Goal: Task Accomplishment & Management: Manage account settings

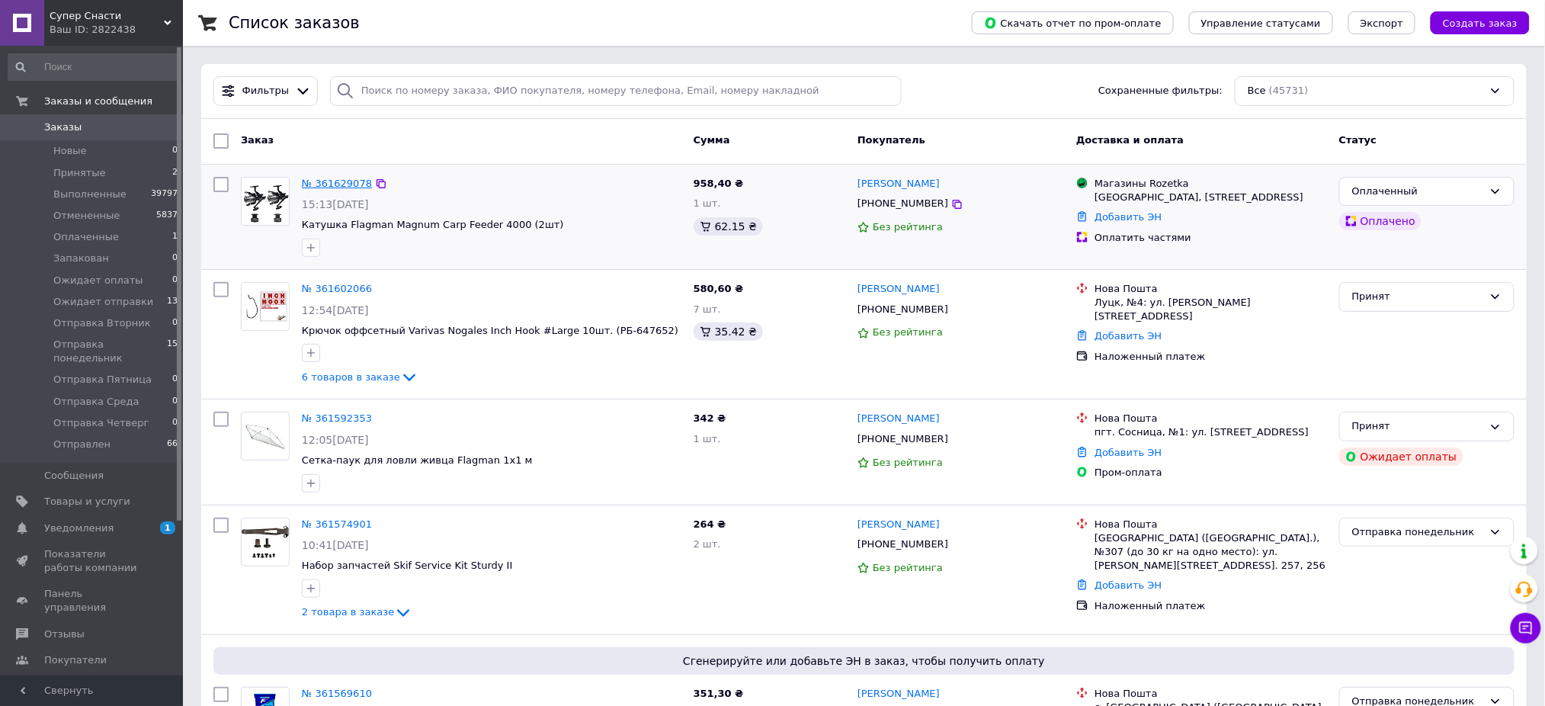
click at [318, 179] on link "№ 361629078" at bounding box center [337, 183] width 70 height 11
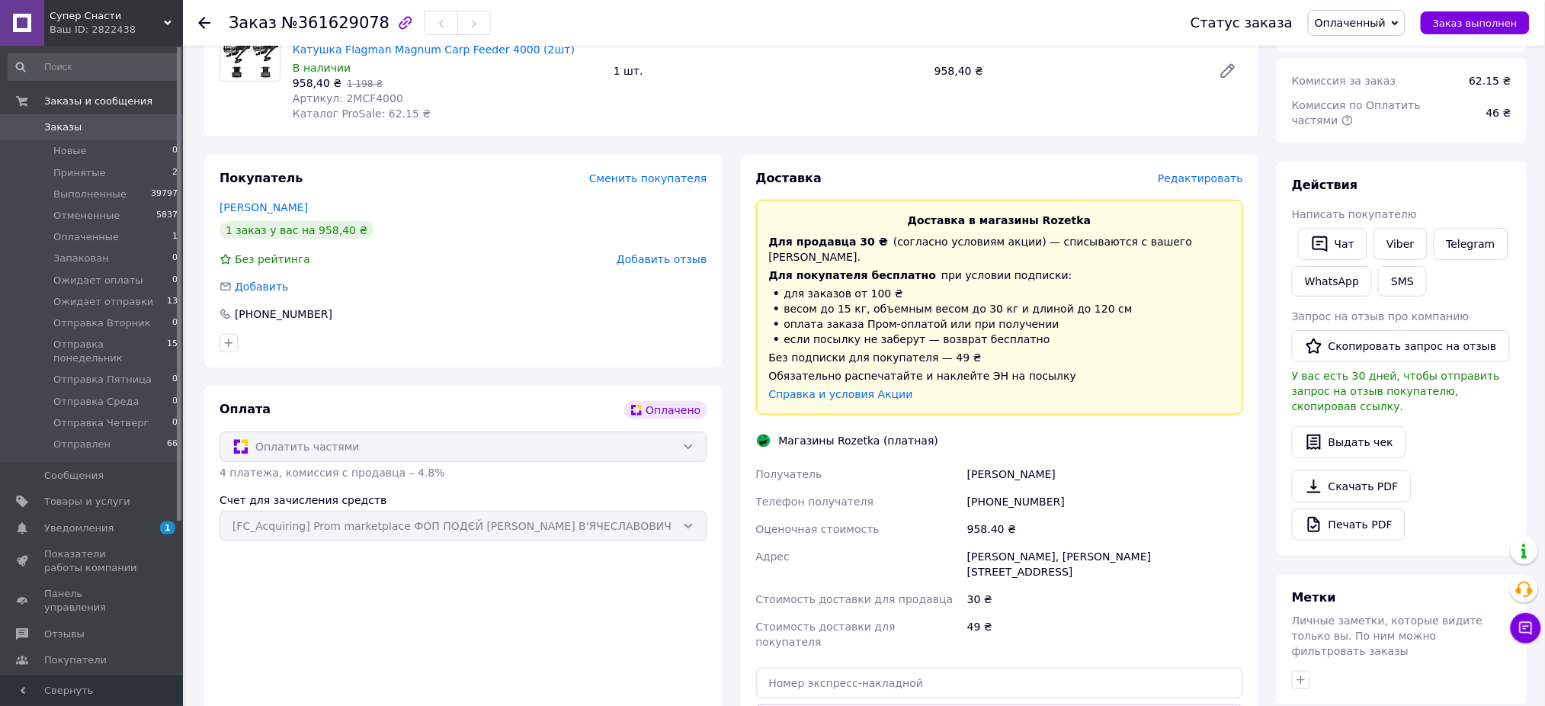
scroll to position [403, 0]
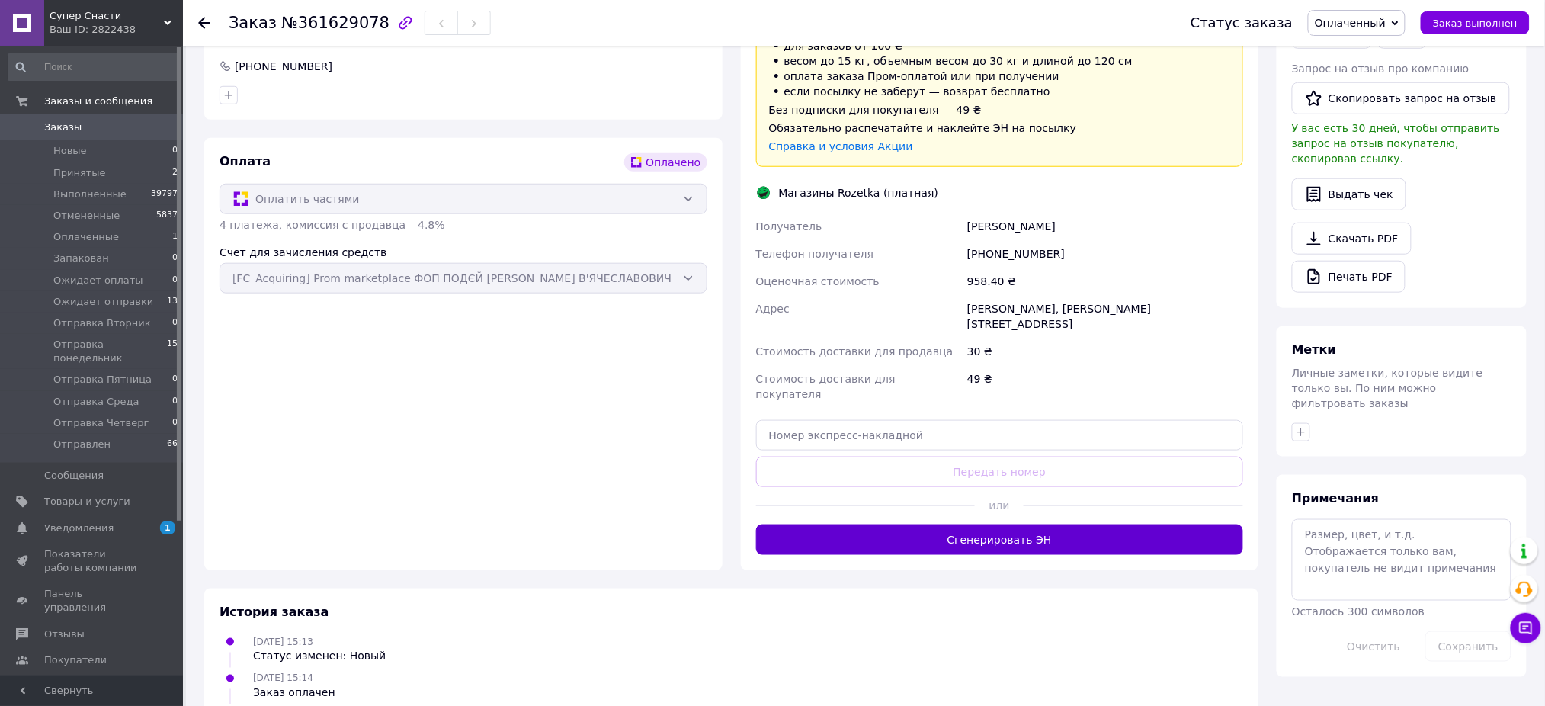
click at [921, 525] on button "Сгенерировать ЭН" at bounding box center [1000, 540] width 488 height 30
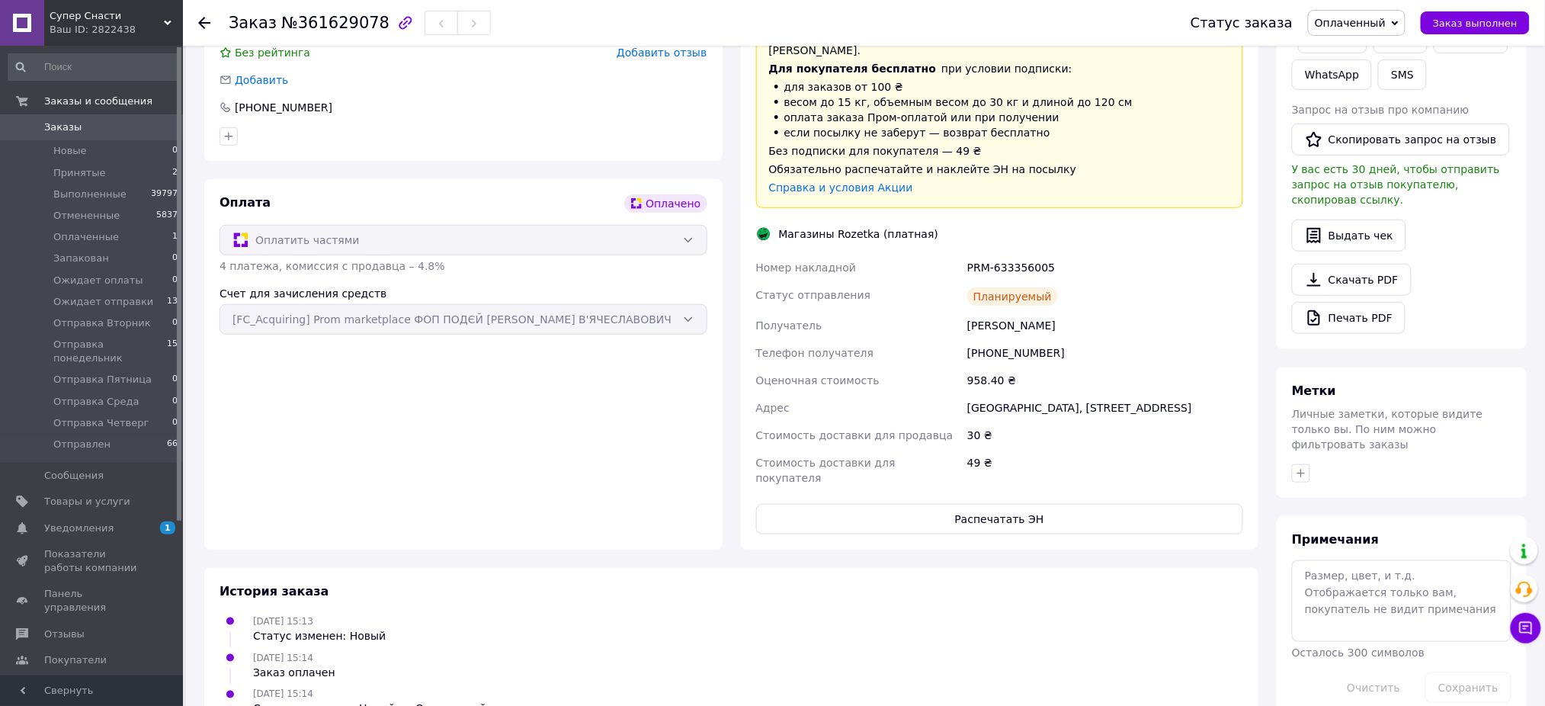
scroll to position [393, 0]
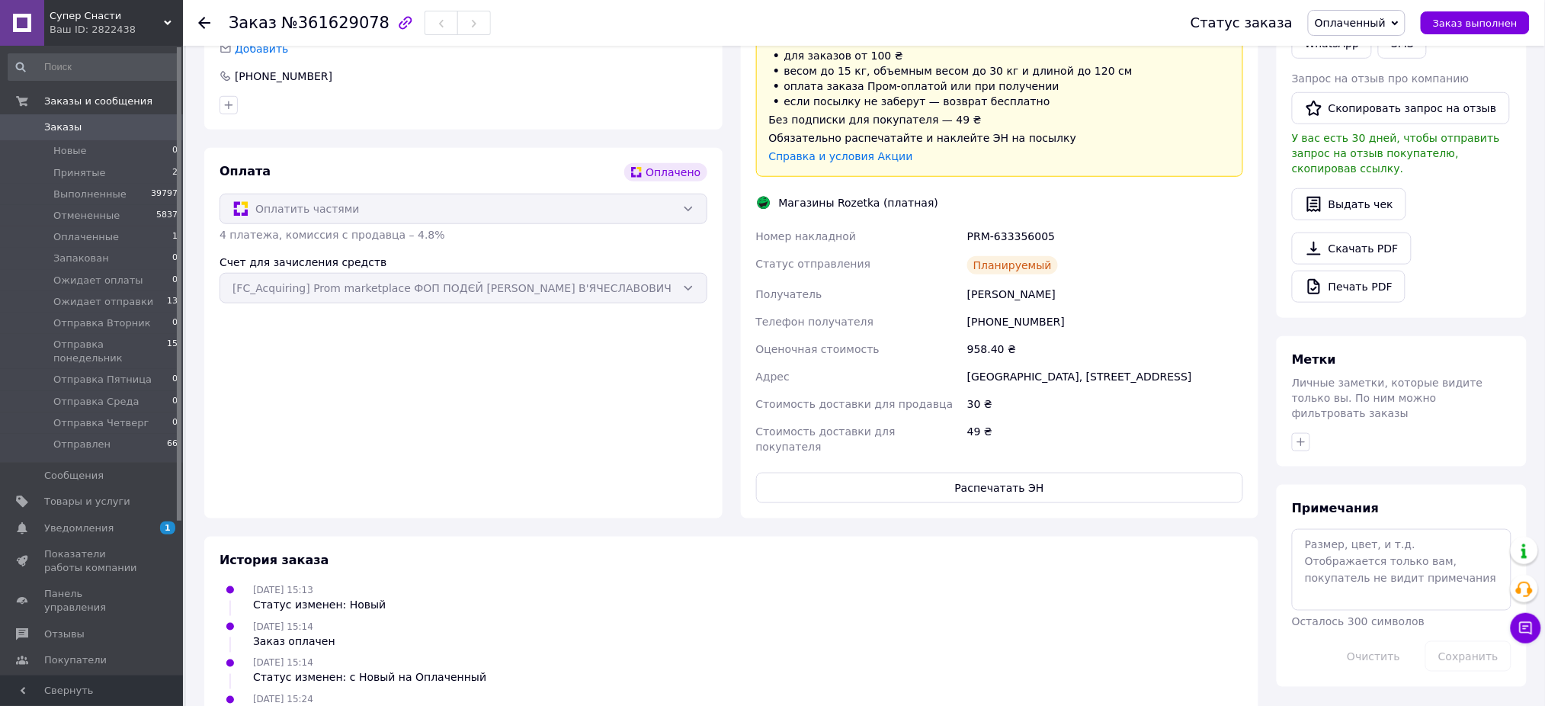
click at [1001, 223] on div "PRM-633356005" at bounding box center [1105, 236] width 282 height 27
copy div "PRM-633356005"
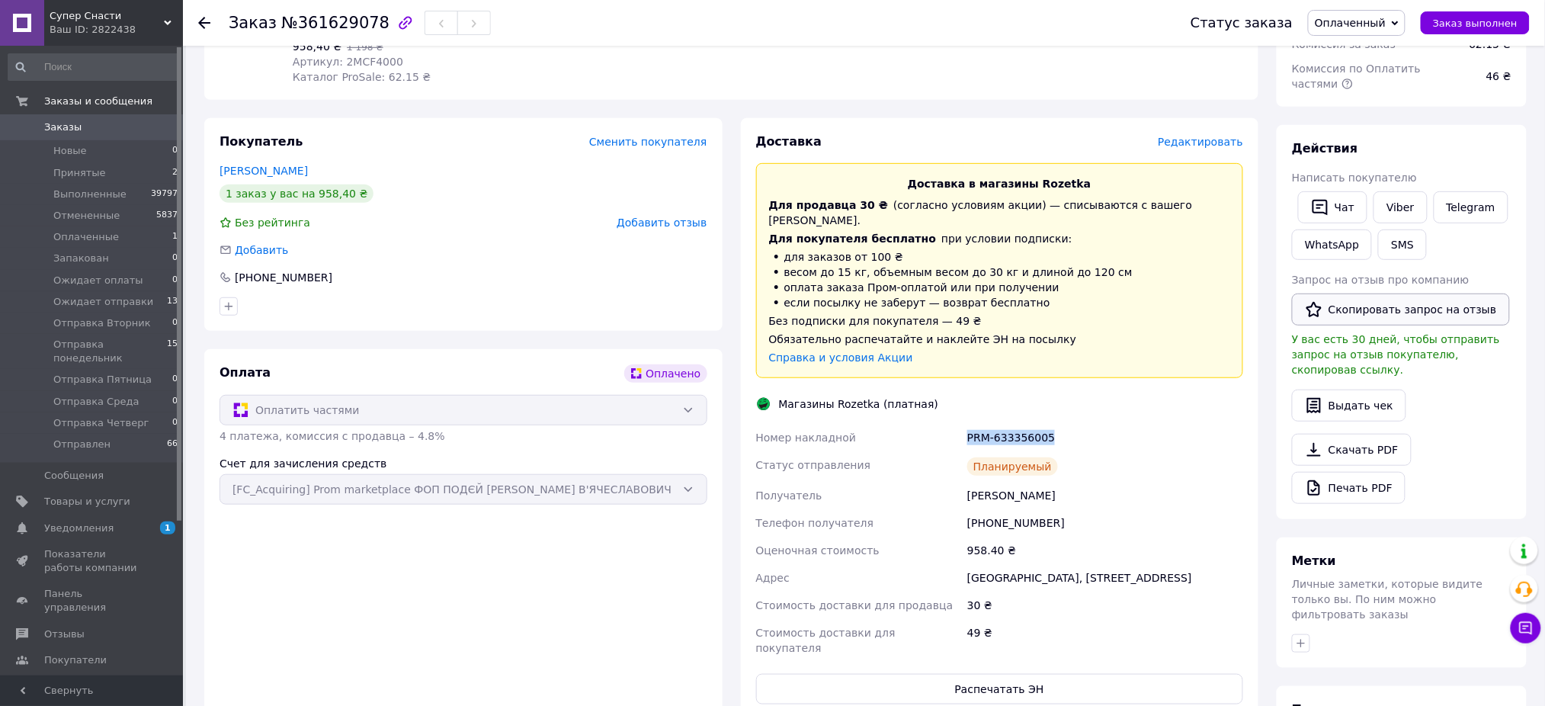
scroll to position [190, 0]
click at [1392, 232] on button "SMS" at bounding box center [1402, 247] width 49 height 30
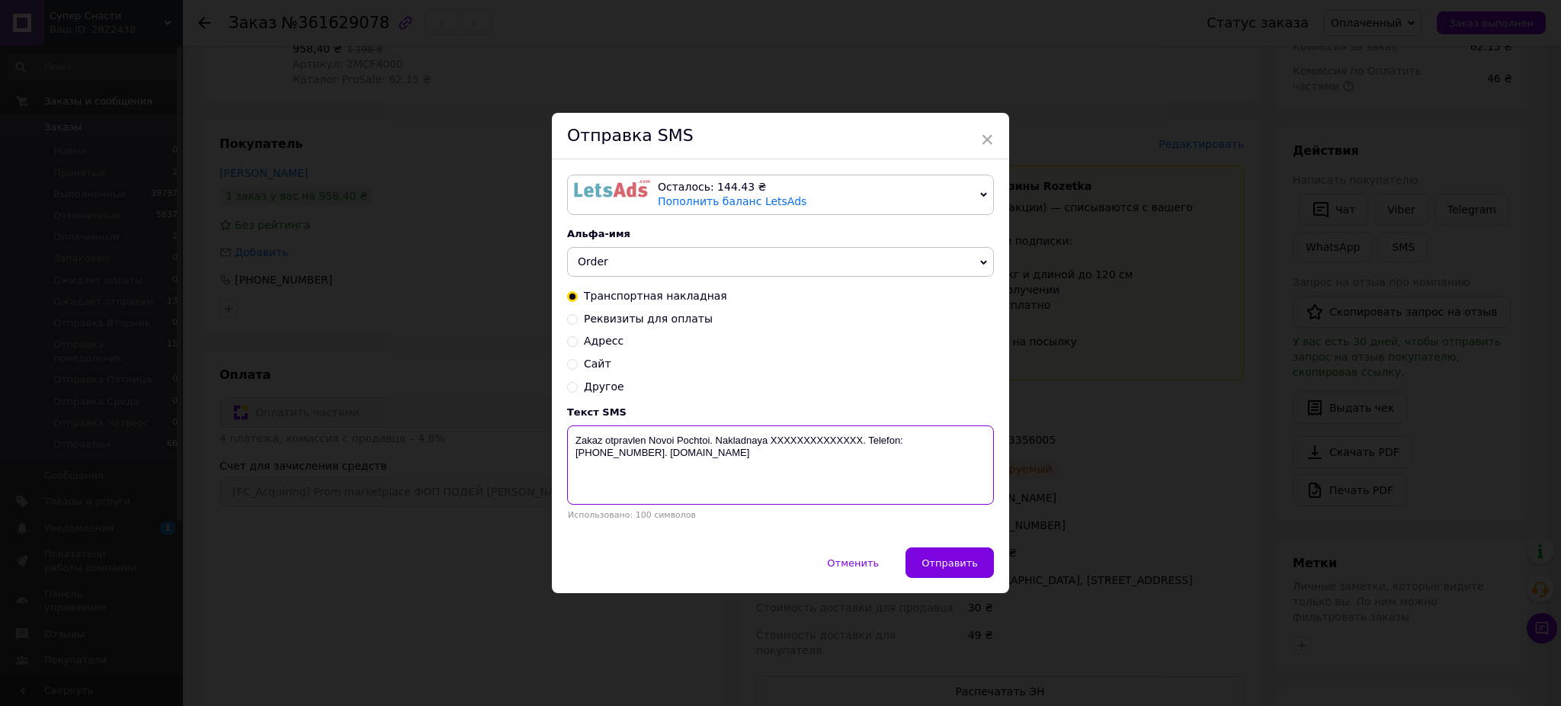
click at [782, 450] on textarea "Zakaz otpravlen Novoi Pochtoi. Nakladnaya XXXXXXXXXXXXXX. Telefon:+380969602793…" at bounding box center [780, 464] width 427 height 79
click at [787, 439] on textarea "Zakaz otpravlen Novoi Pochtoi. Nakladnaya XXXXXXXXXXXXXX. Telefon:+380969602793…" at bounding box center [780, 464] width 427 height 79
paste textarea "PRM-633356005"
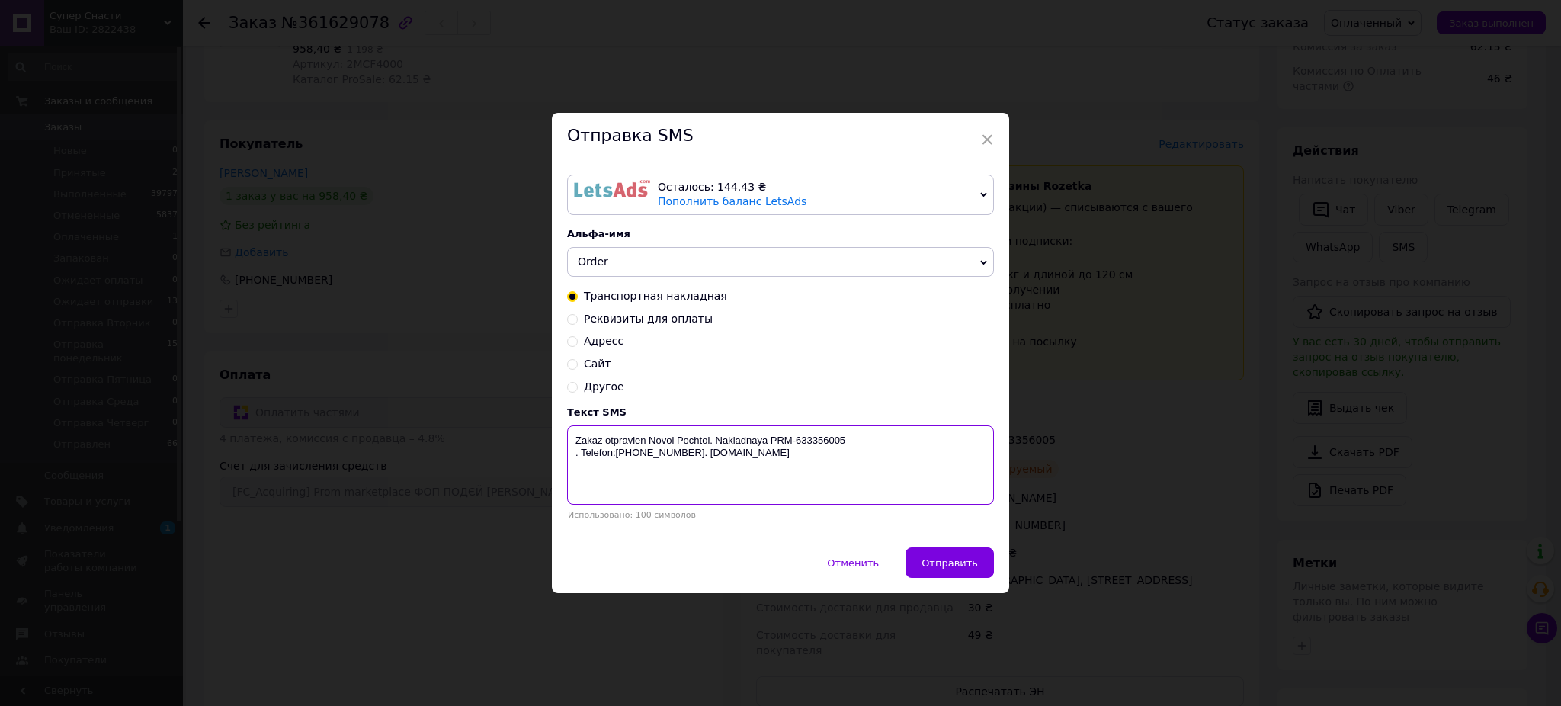
click at [660, 440] on textarea "Zakaz otpravlen Novoi Pochtoi. Nakladnaya PRM-633356005 . Telefon:+380969602793…" at bounding box center [780, 464] width 427 height 79
type textarea "Zakaz otpravlen Rozetka Pochtoi. Nakladnaya PRM-633356005 . Telefon:+3809696027…"
click at [968, 566] on span "Отправить" at bounding box center [950, 562] width 56 height 11
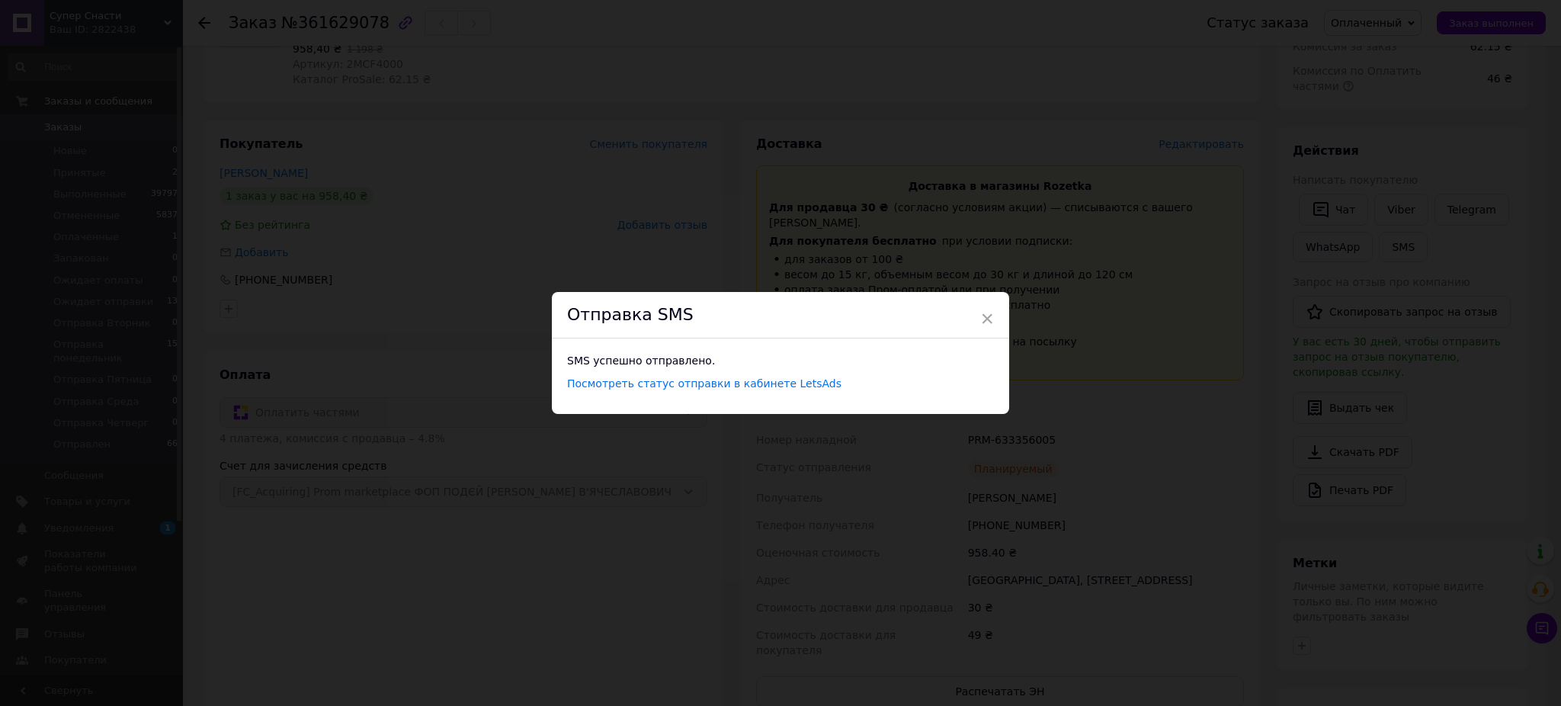
click at [1089, 396] on div "× Отправка SMS SMS успешно отправлено. Посмотреть статус отправки в кабинете Le…" at bounding box center [780, 353] width 1561 height 706
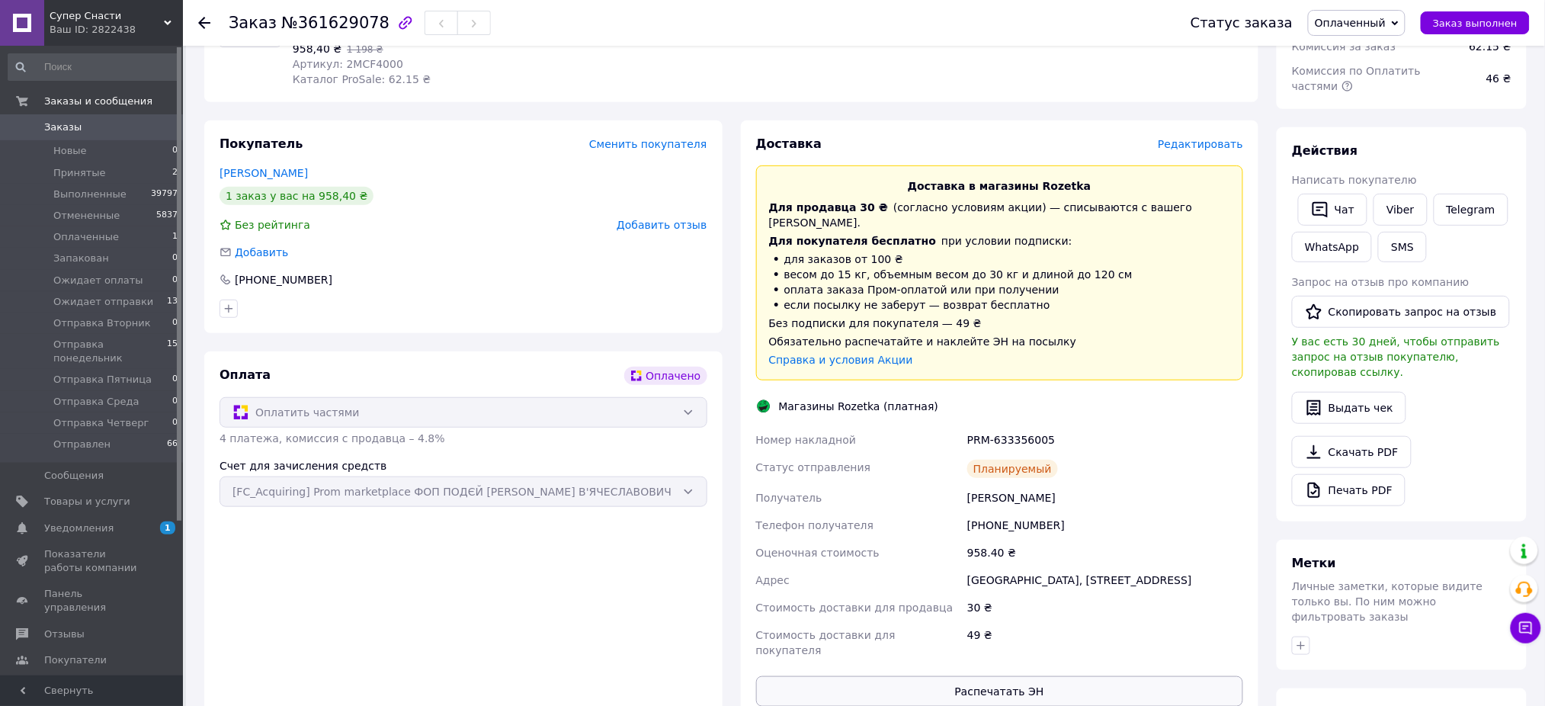
click at [1001, 676] on button "Распечатать ЭН" at bounding box center [1000, 691] width 488 height 30
click at [1355, 19] on span "Оплаченный" at bounding box center [1350, 23] width 71 height 12
click at [1372, 118] on li "Запакован" at bounding box center [1378, 122] width 138 height 23
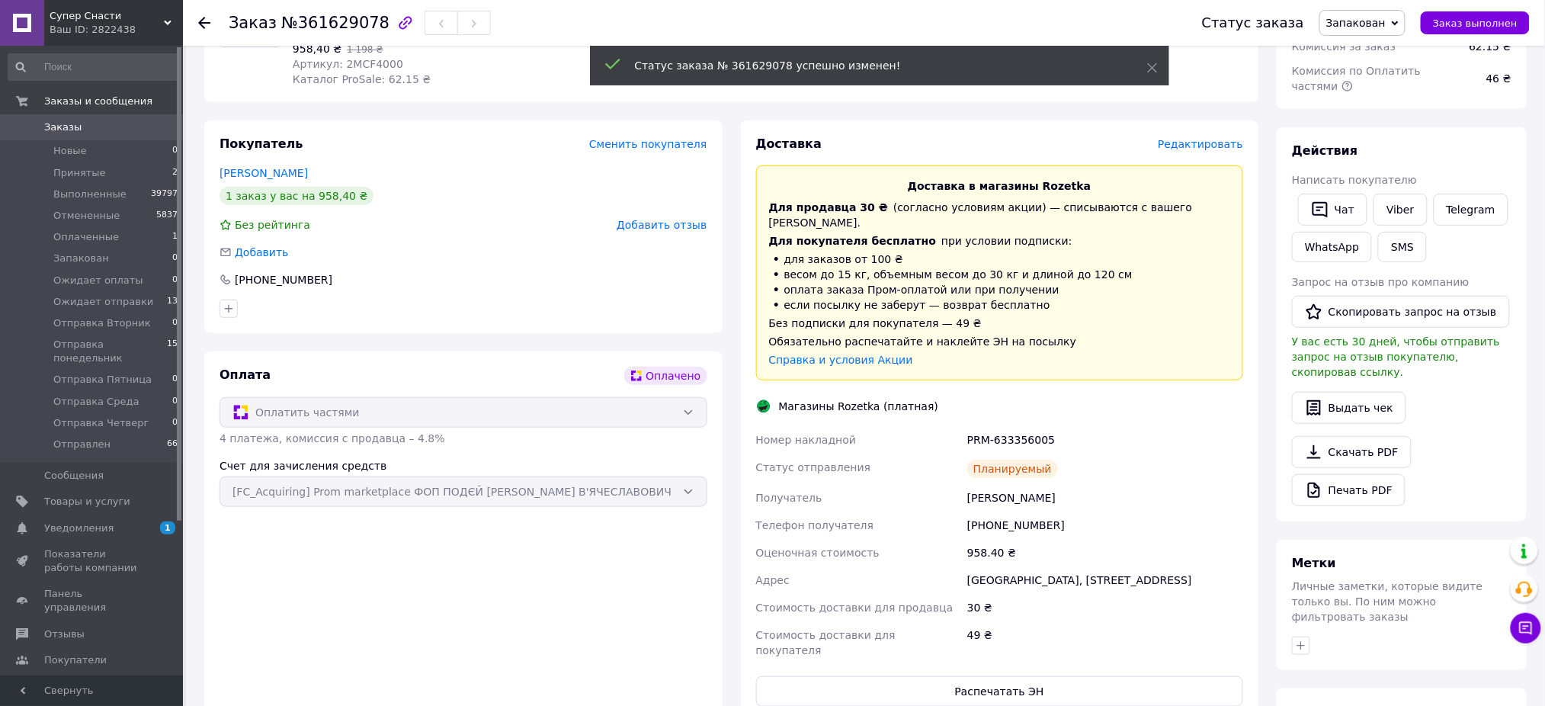
click at [83, 130] on span "Заказы" at bounding box center [92, 127] width 97 height 14
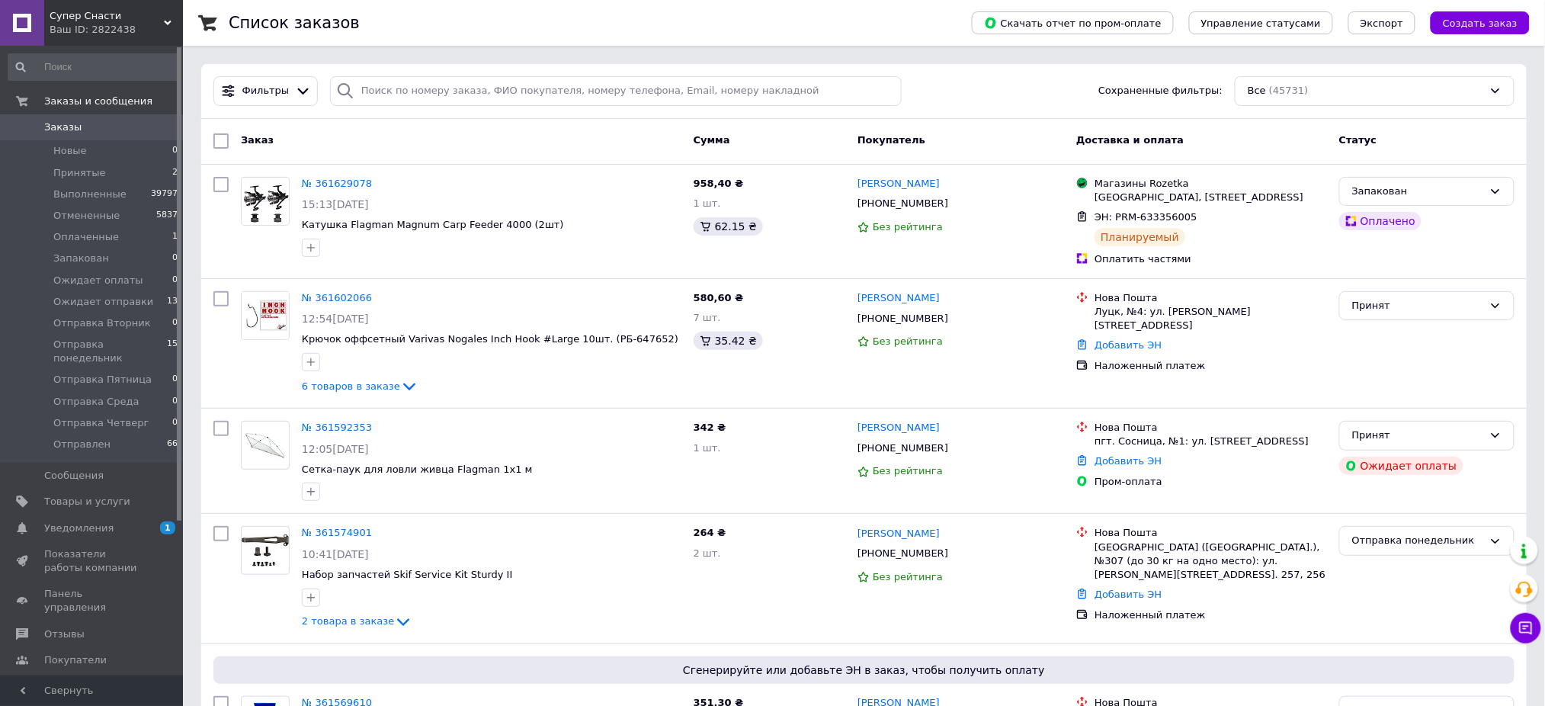
click at [62, 118] on link "Заказы 0" at bounding box center [93, 127] width 187 height 26
click at [108, 434] on li "Отправлен 66" at bounding box center [93, 448] width 187 height 29
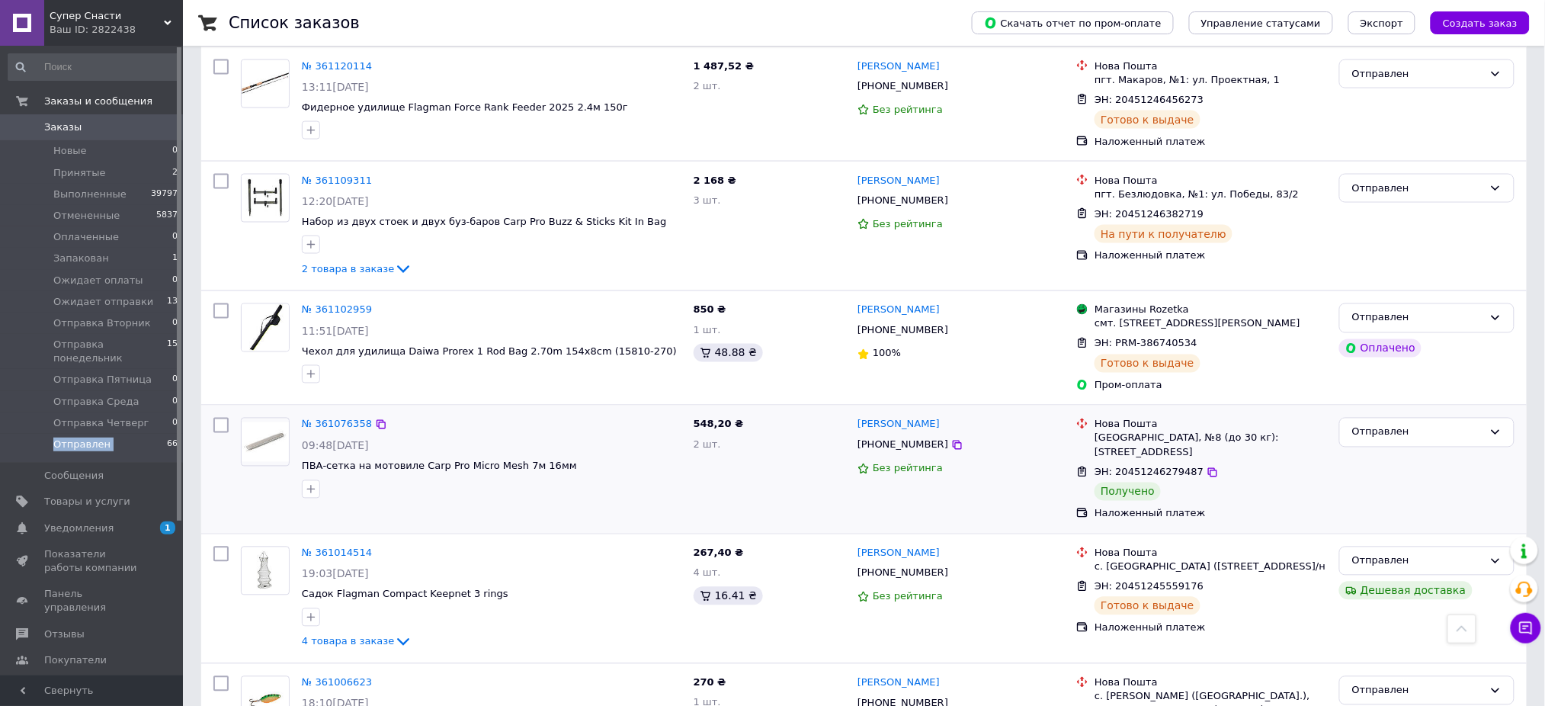
scroll to position [4991, 0]
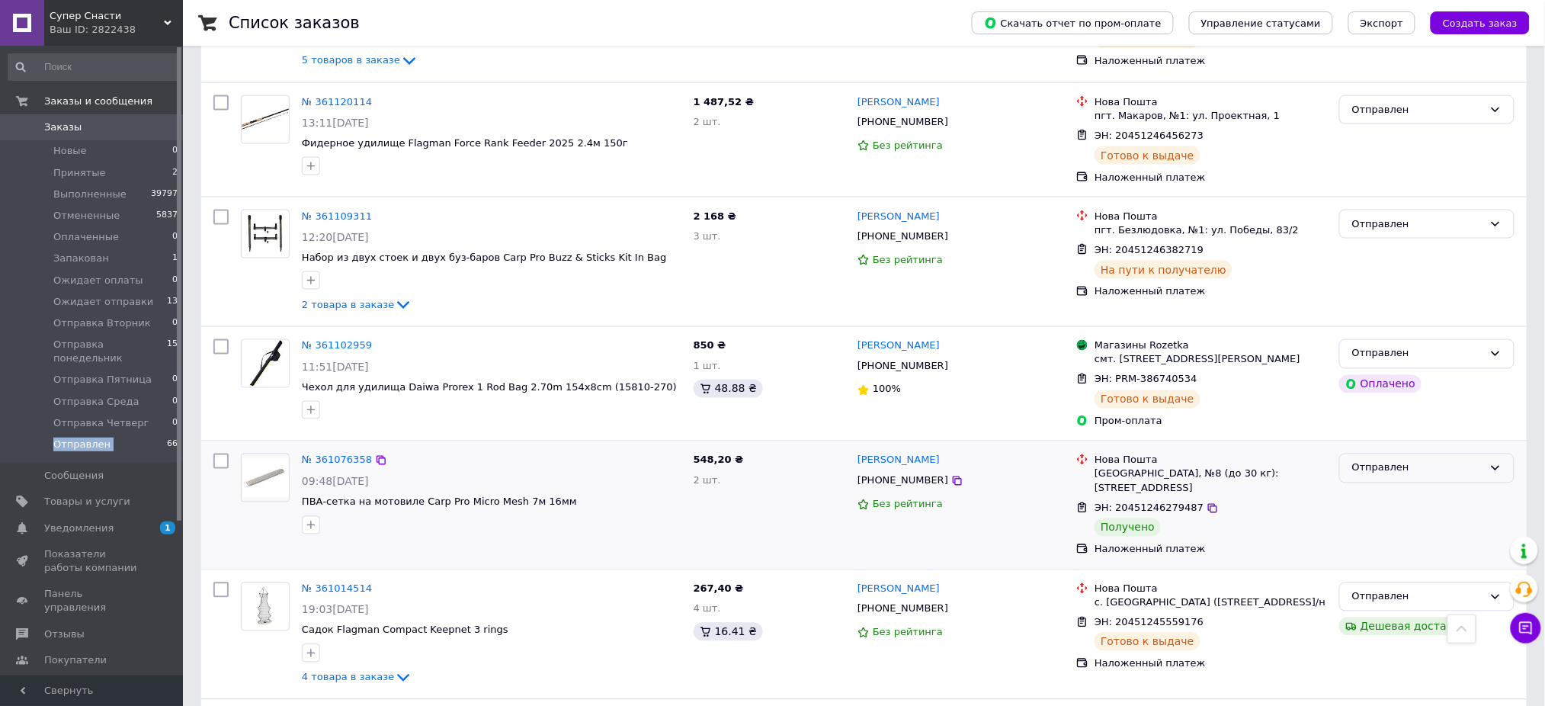
click at [1383, 460] on div "Отправлен" at bounding box center [1417, 468] width 131 height 16
click at [1375, 514] on li "Выполнен" at bounding box center [1427, 528] width 174 height 28
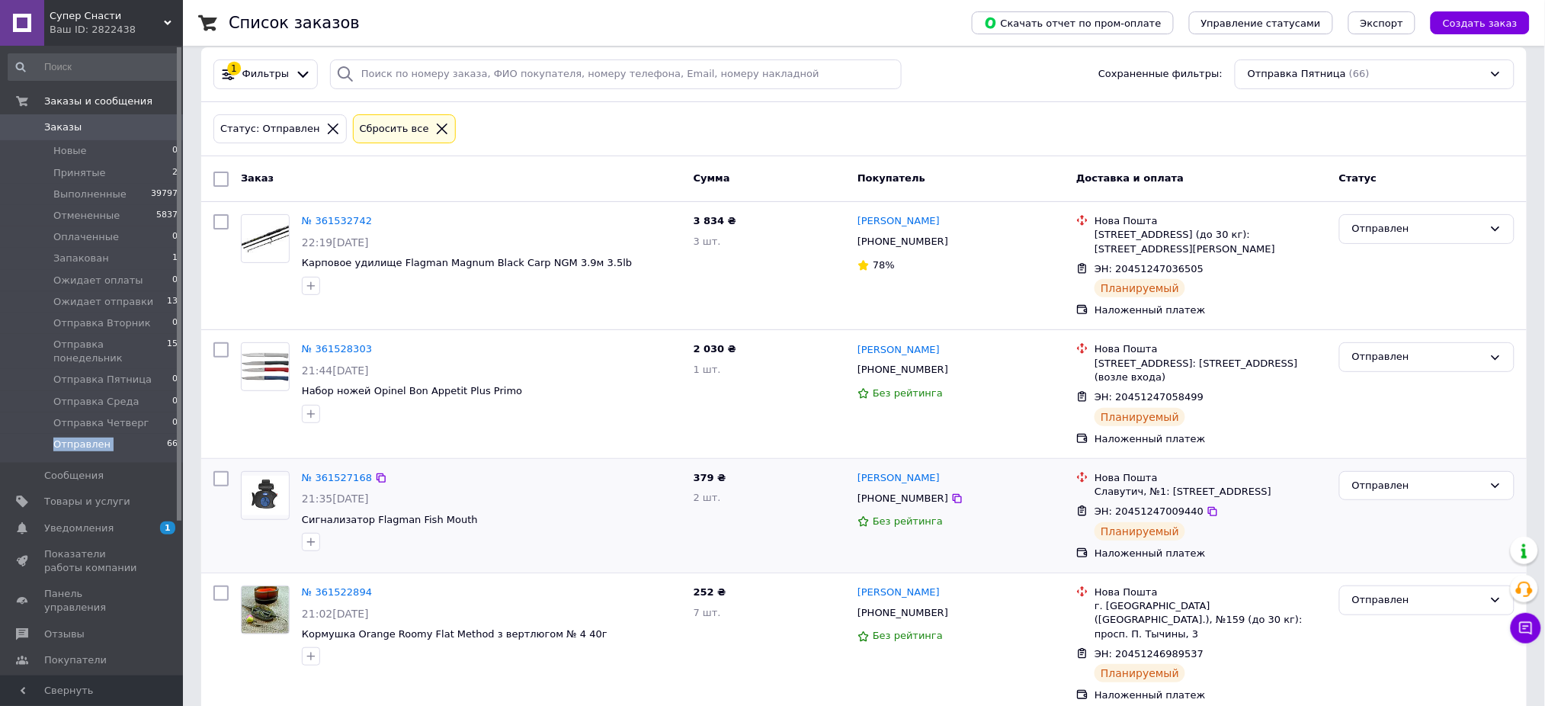
scroll to position [0, 0]
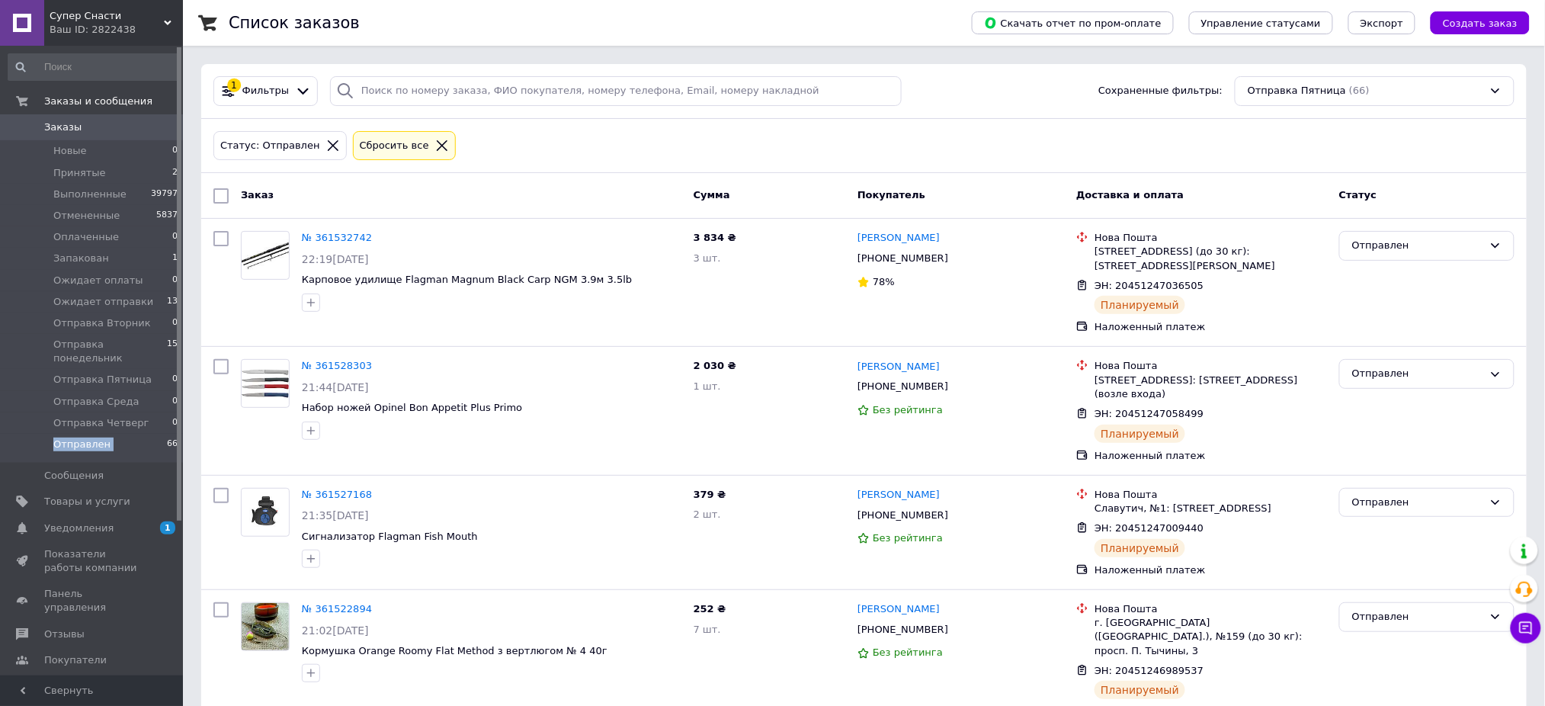
click at [59, 130] on span "Заказы" at bounding box center [62, 127] width 37 height 14
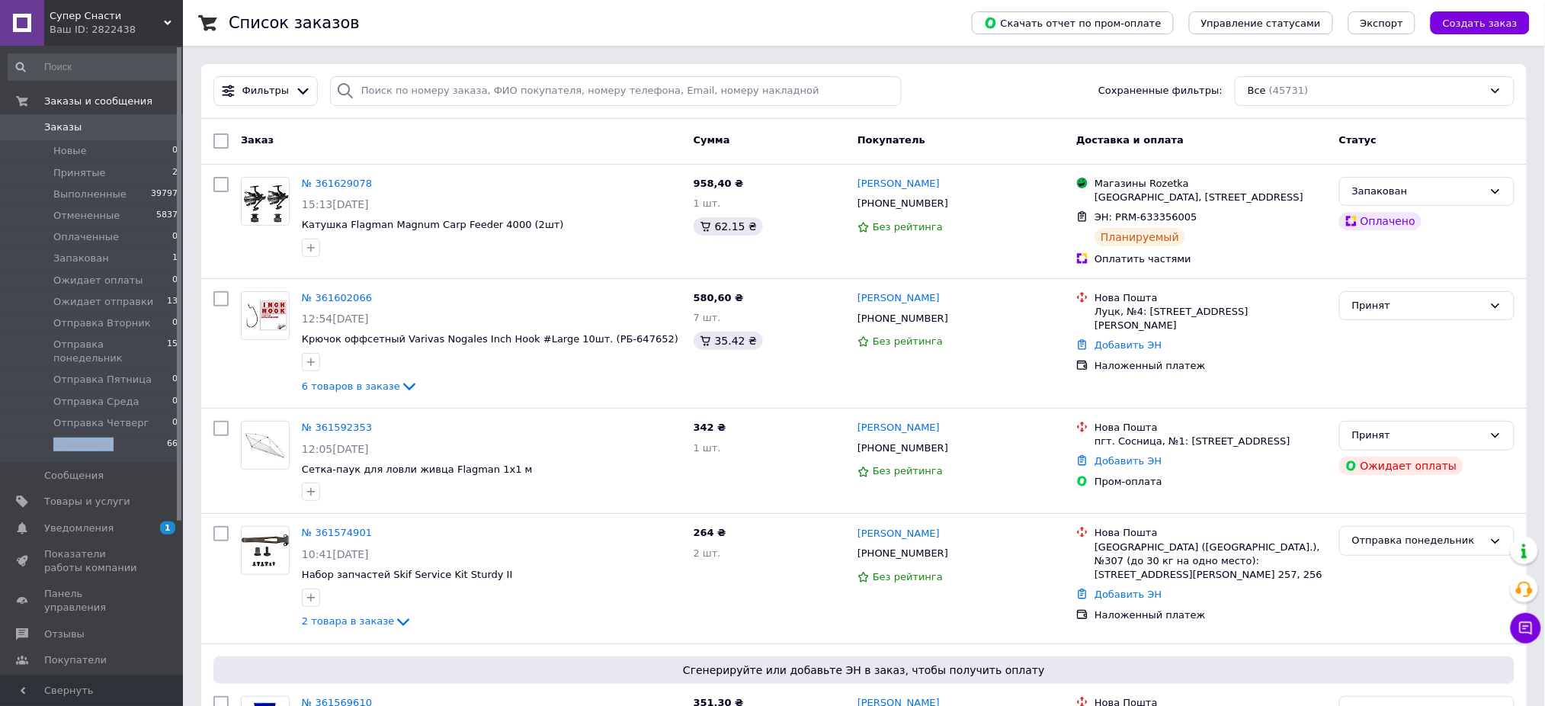
click at [68, 130] on span "Заказы" at bounding box center [62, 127] width 37 height 14
click at [98, 124] on span "Заказы" at bounding box center [92, 127] width 97 height 14
drag, startPoint x: 99, startPoint y: 130, endPoint x: 188, endPoint y: 182, distance: 103.6
click at [99, 130] on span "Заказы" at bounding box center [92, 127] width 97 height 14
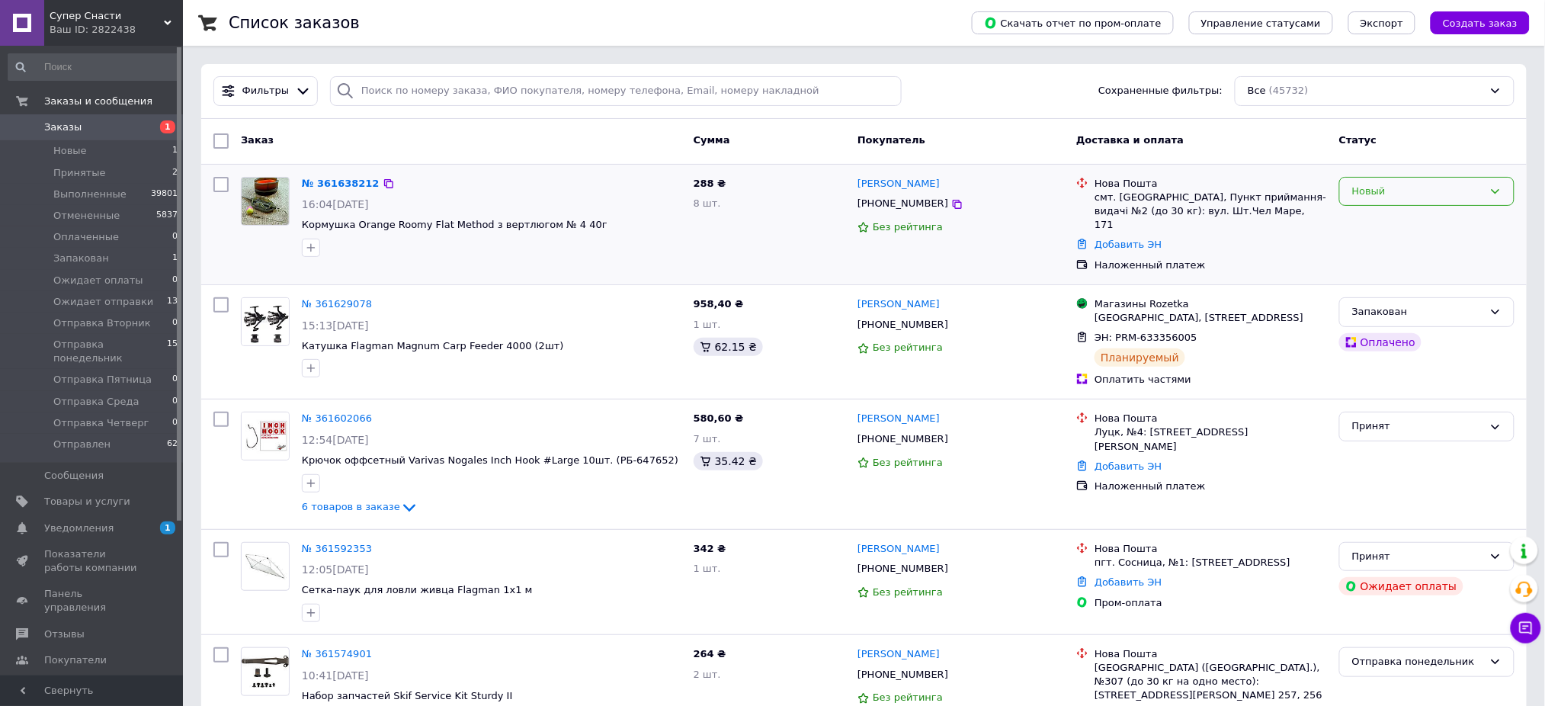
click at [1440, 189] on div "Новый" at bounding box center [1417, 192] width 131 height 16
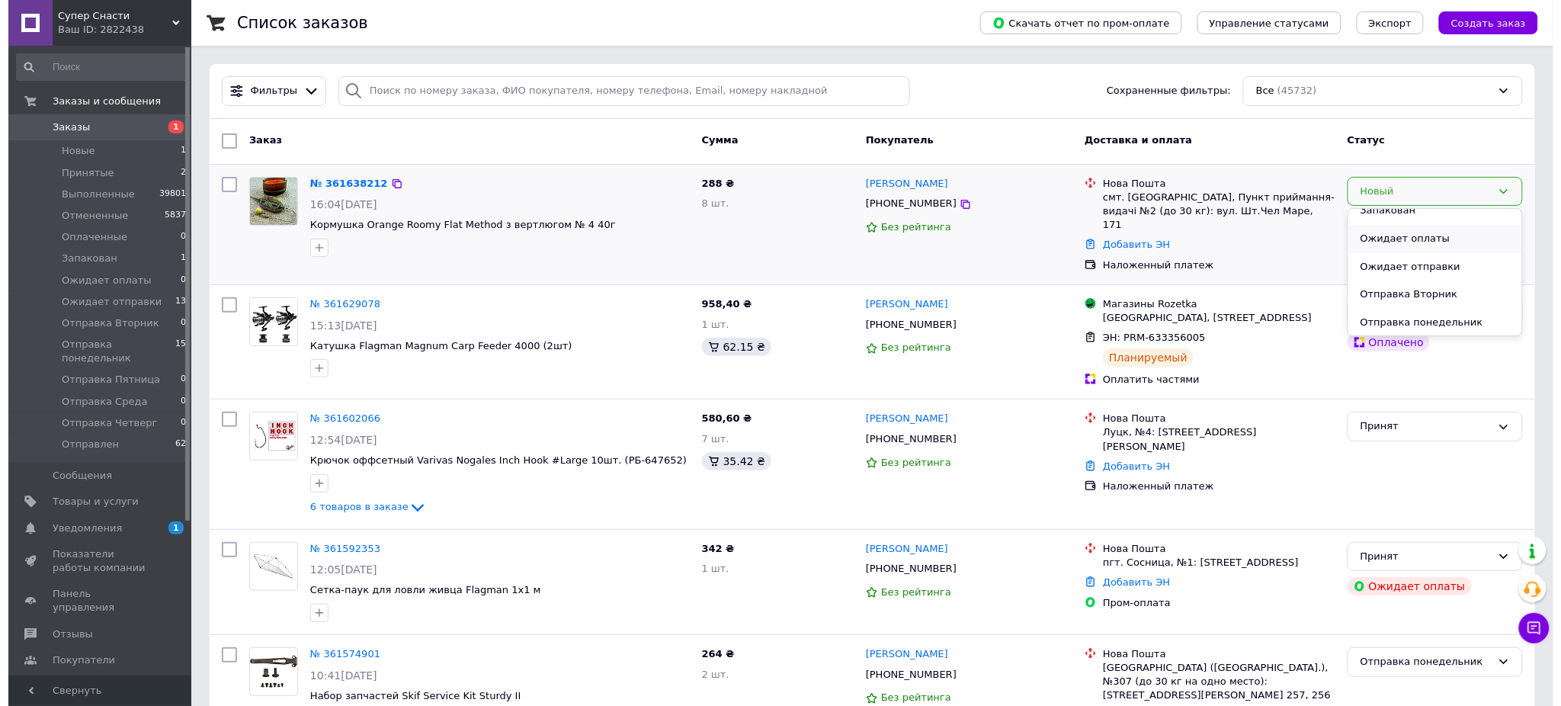
scroll to position [203, 0]
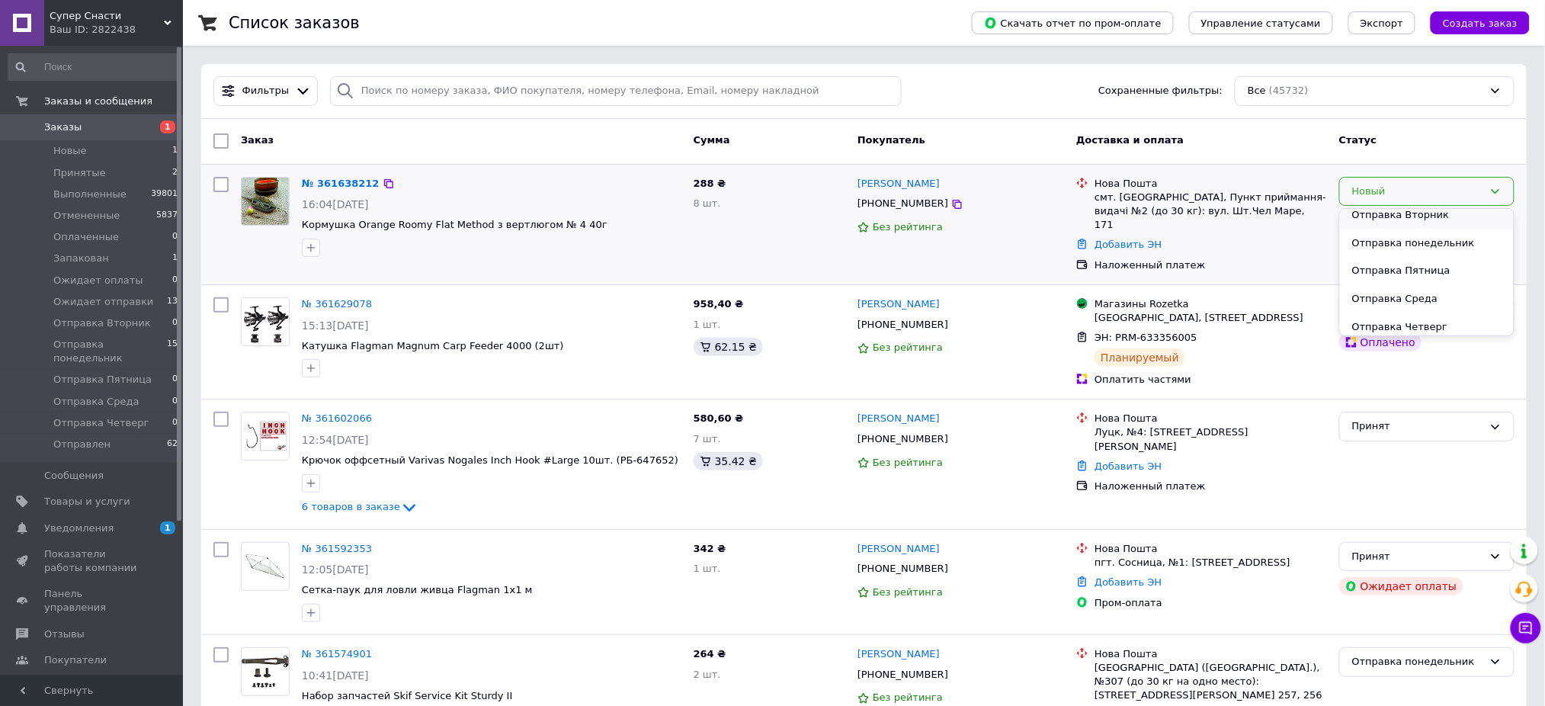
click at [1421, 217] on li "Отправка Вторник" at bounding box center [1427, 215] width 174 height 28
click at [909, 188] on link "[PERSON_NAME]" at bounding box center [899, 184] width 82 height 14
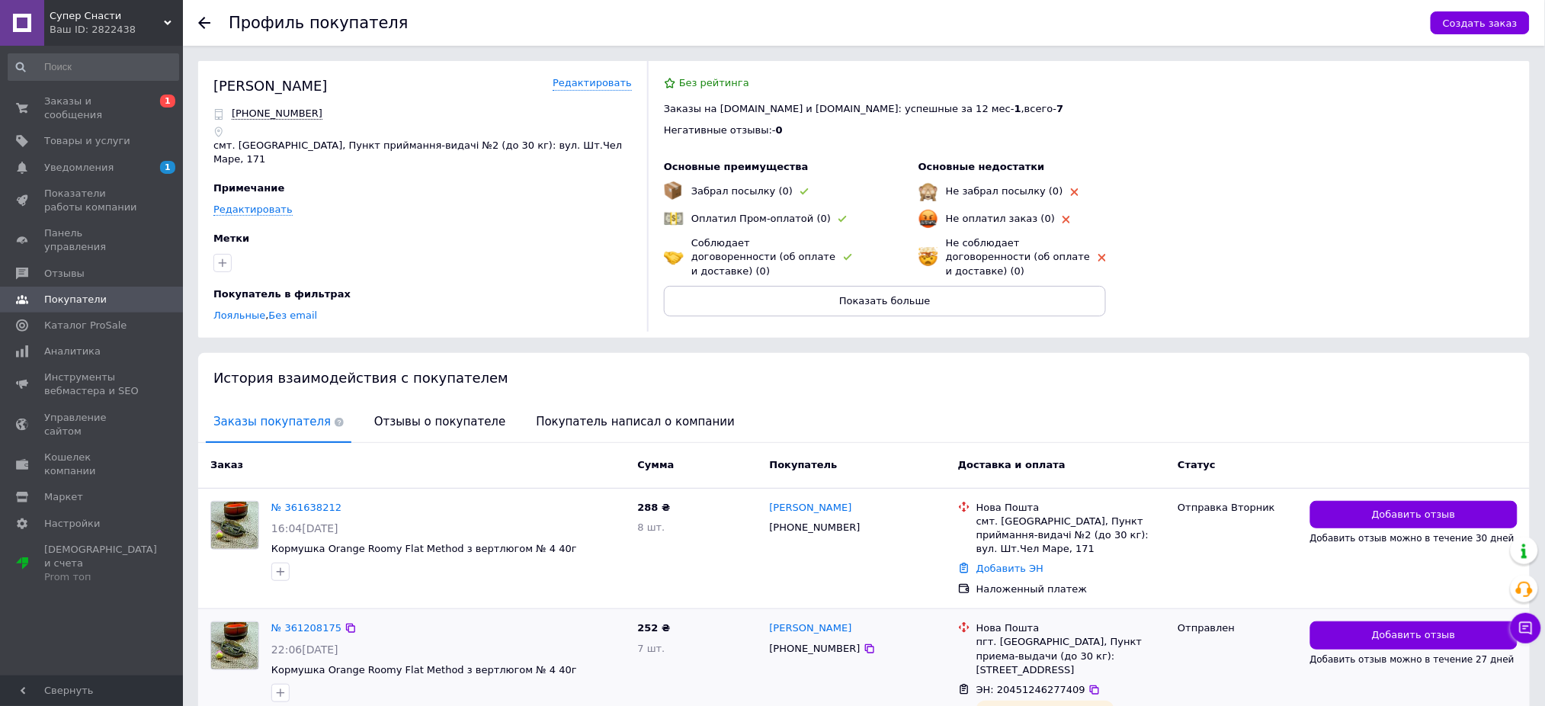
click at [1047, 684] on span "ЭН: 20451246277409" at bounding box center [1031, 689] width 109 height 11
copy span "20451246277409"
click at [306, 502] on link "№ 361638212" at bounding box center [306, 507] width 70 height 11
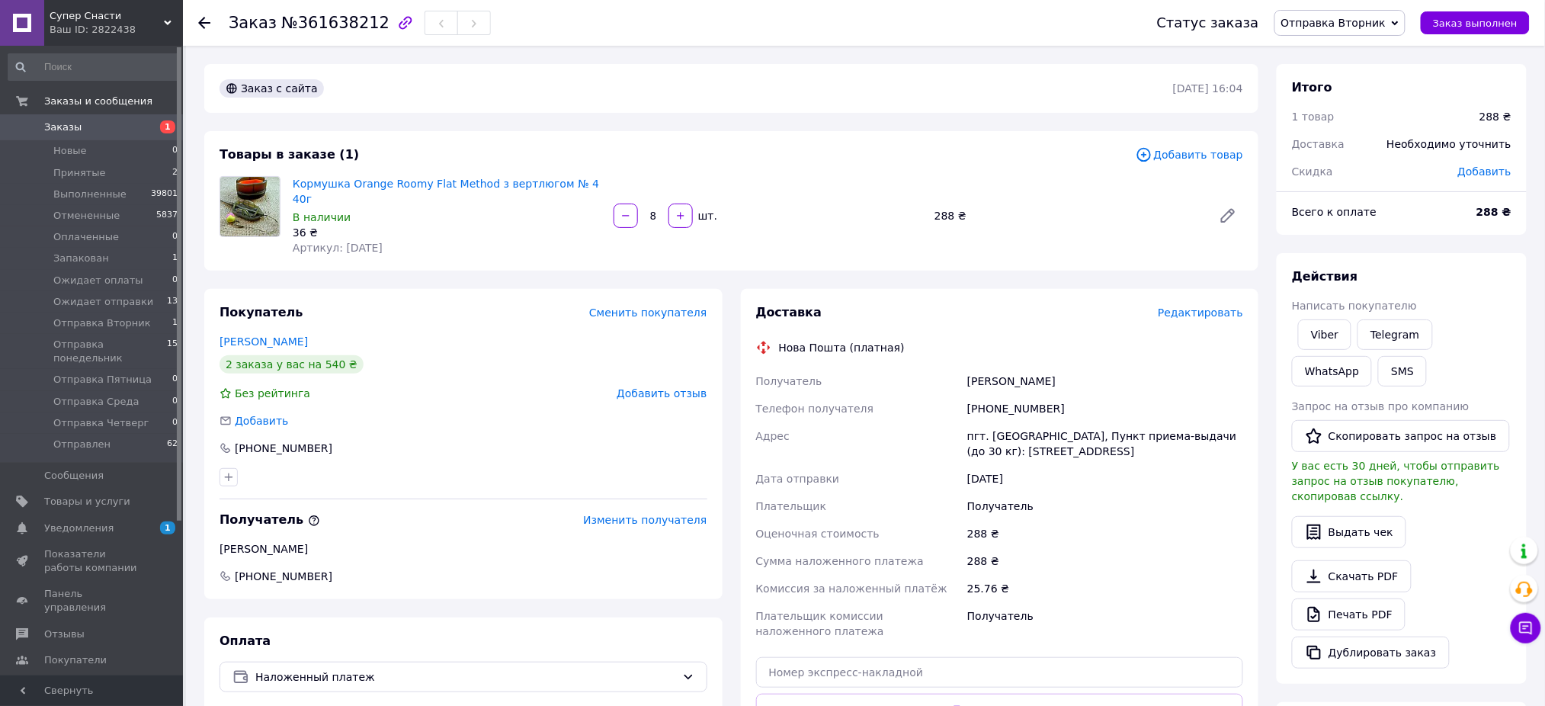
click at [1371, 27] on span "Отправка Вторник" at bounding box center [1334, 23] width 104 height 12
click at [1351, 95] on li "Отменен" at bounding box center [1344, 99] width 138 height 23
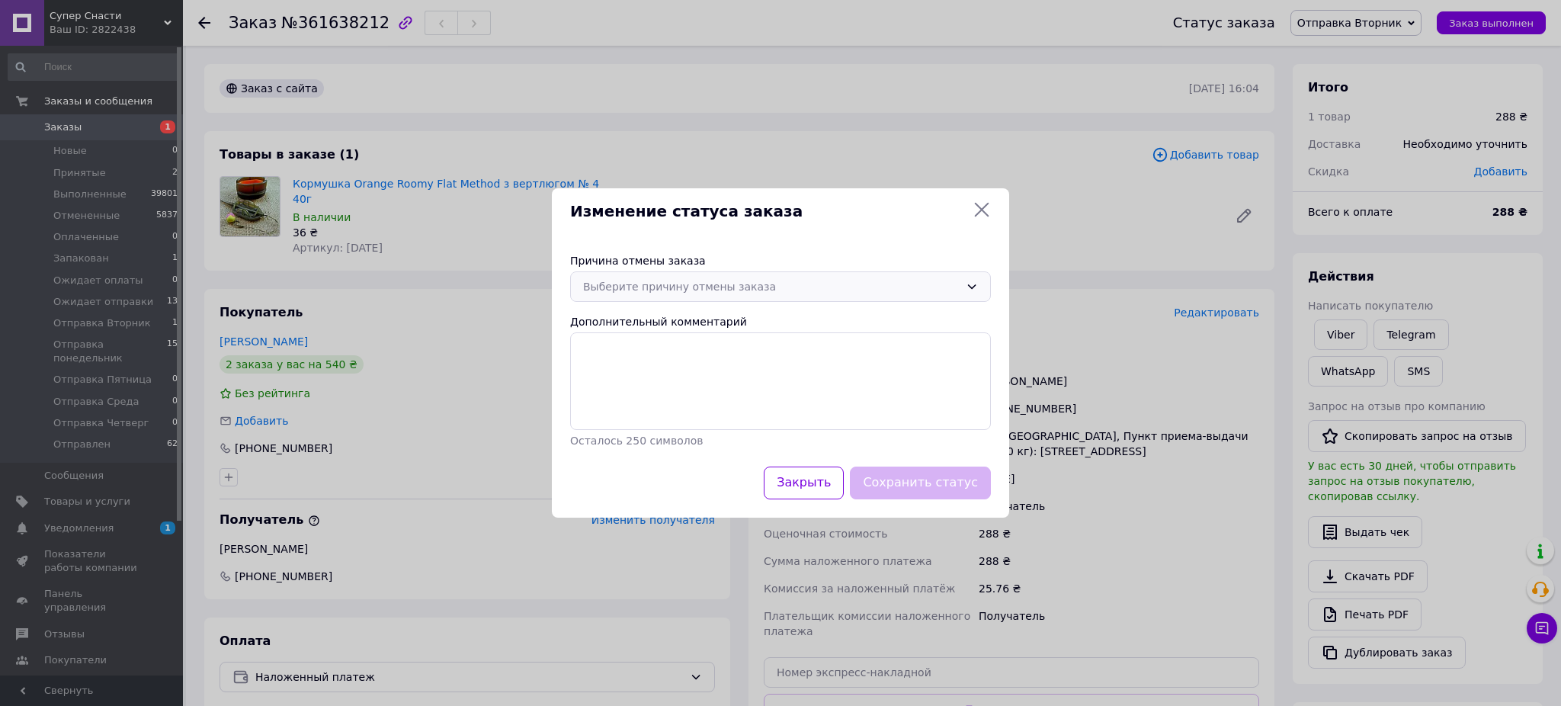
click at [760, 281] on div "Выберите причину отмены заказа" at bounding box center [771, 286] width 377 height 17
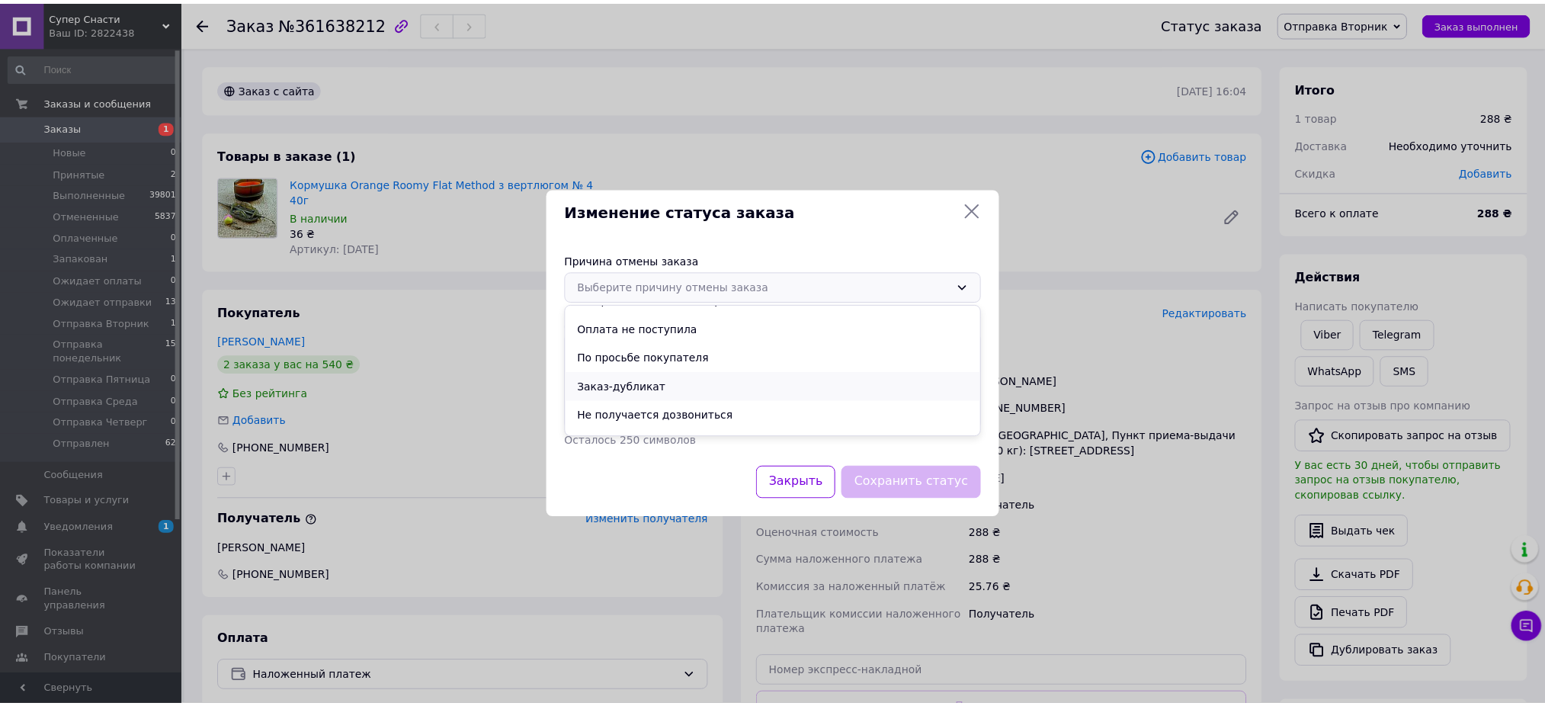
scroll to position [71, 0]
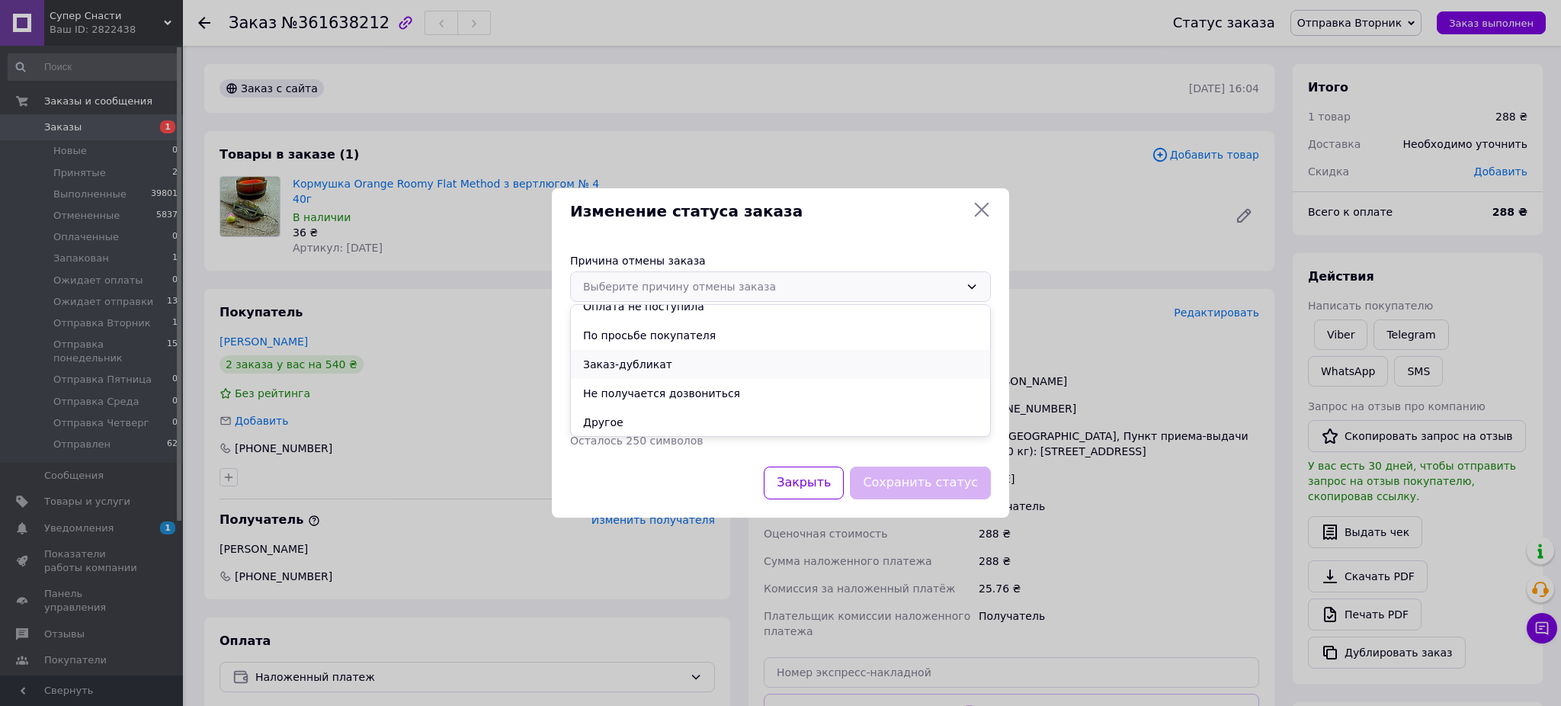
click at [637, 367] on li "Заказ-дубликат" at bounding box center [780, 364] width 419 height 29
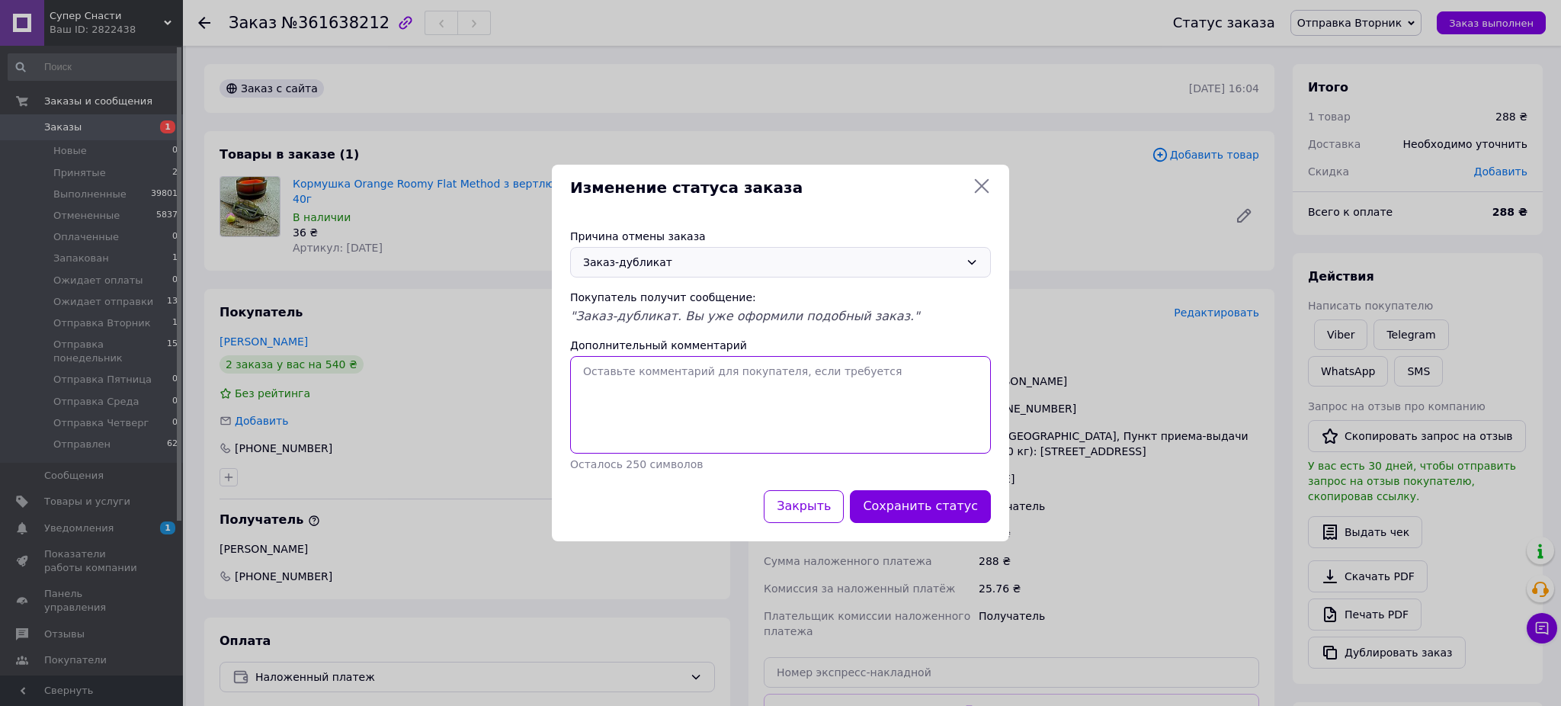
click at [664, 407] on textarea "Дополнительный комментарий" at bounding box center [780, 405] width 421 height 98
click at [664, 408] on textarea "D" at bounding box center [780, 405] width 421 height 98
type textarea "D"
type textarea "Вам вже відправили замовлення з кормушками"
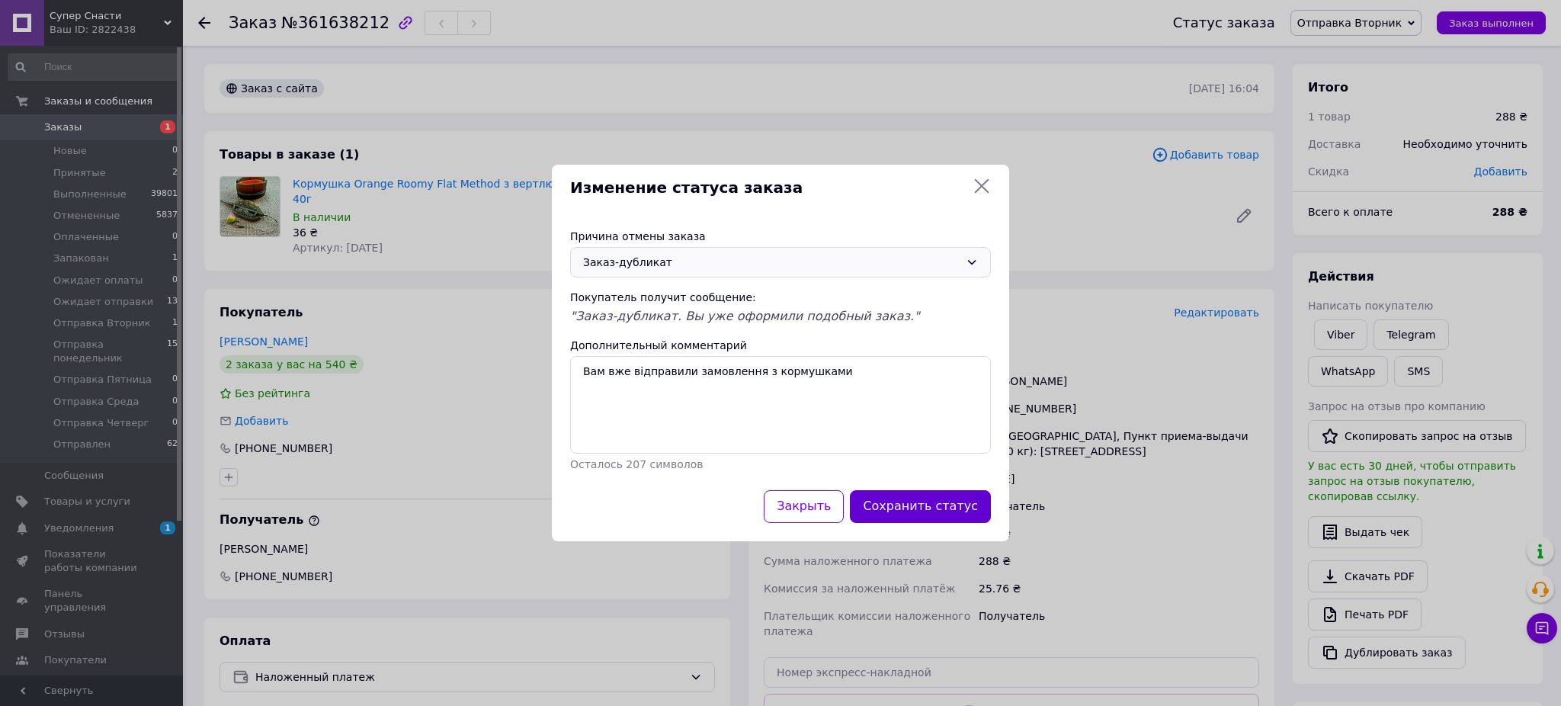
click at [910, 496] on button "Сохранить статус" at bounding box center [920, 506] width 141 height 33
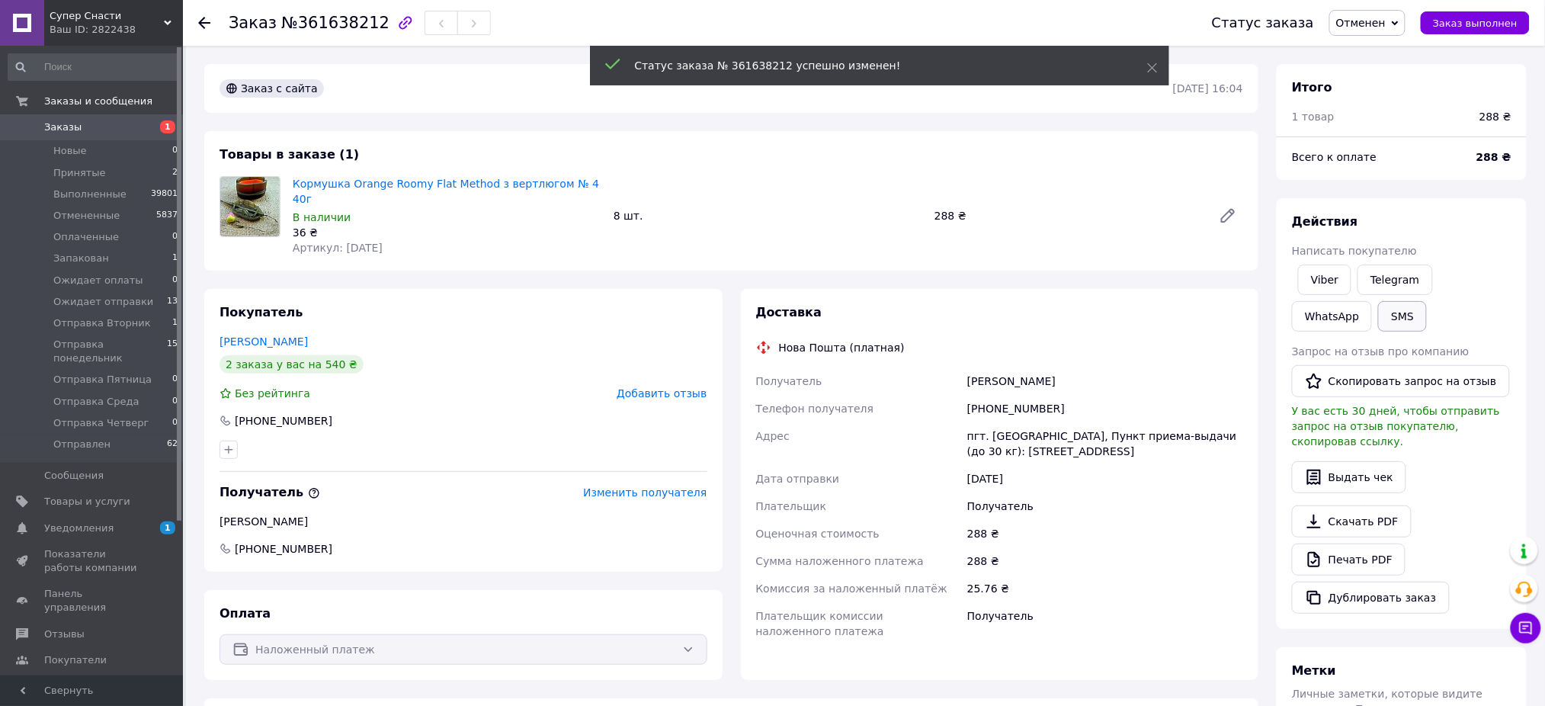
click at [1378, 328] on button "SMS" at bounding box center [1402, 316] width 49 height 30
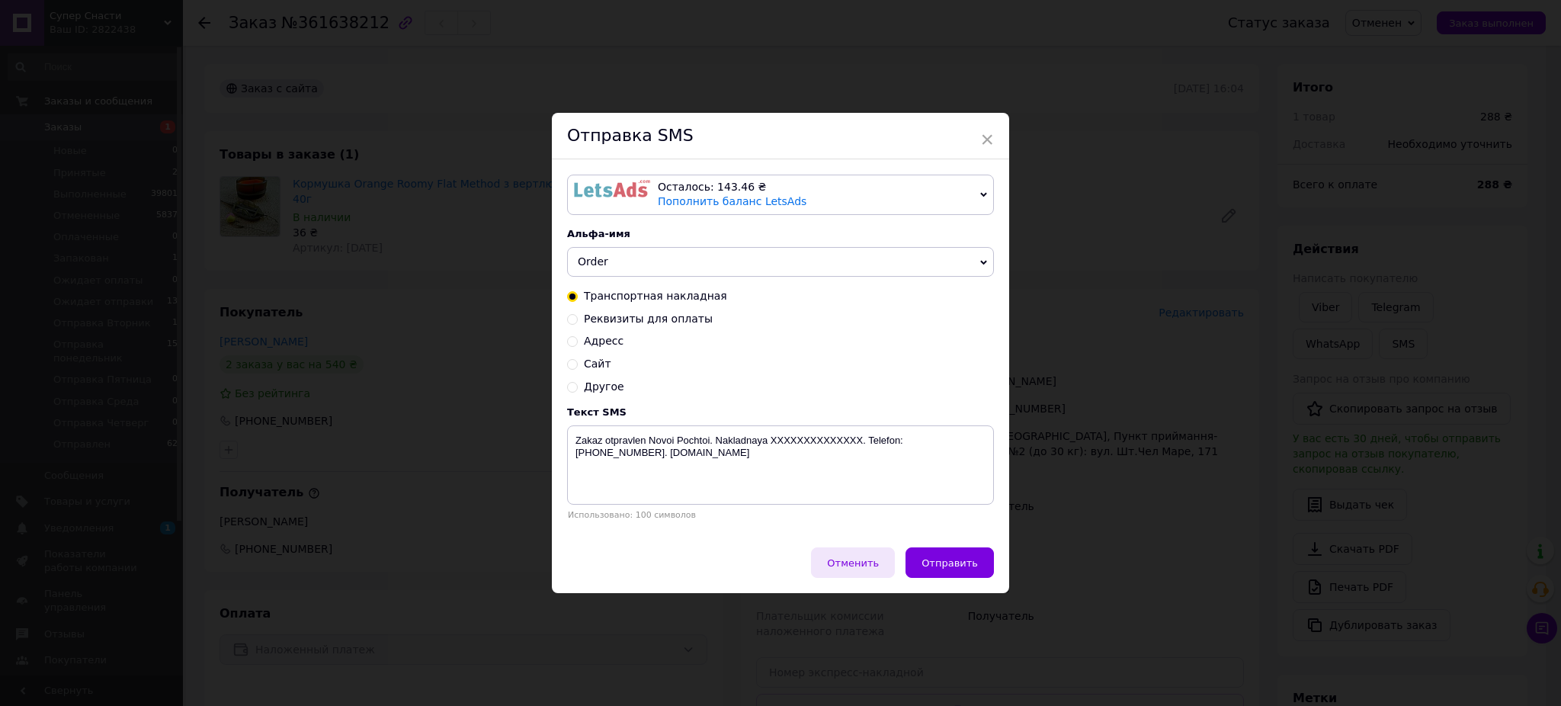
click at [861, 569] on span "Отменить" at bounding box center [853, 562] width 52 height 11
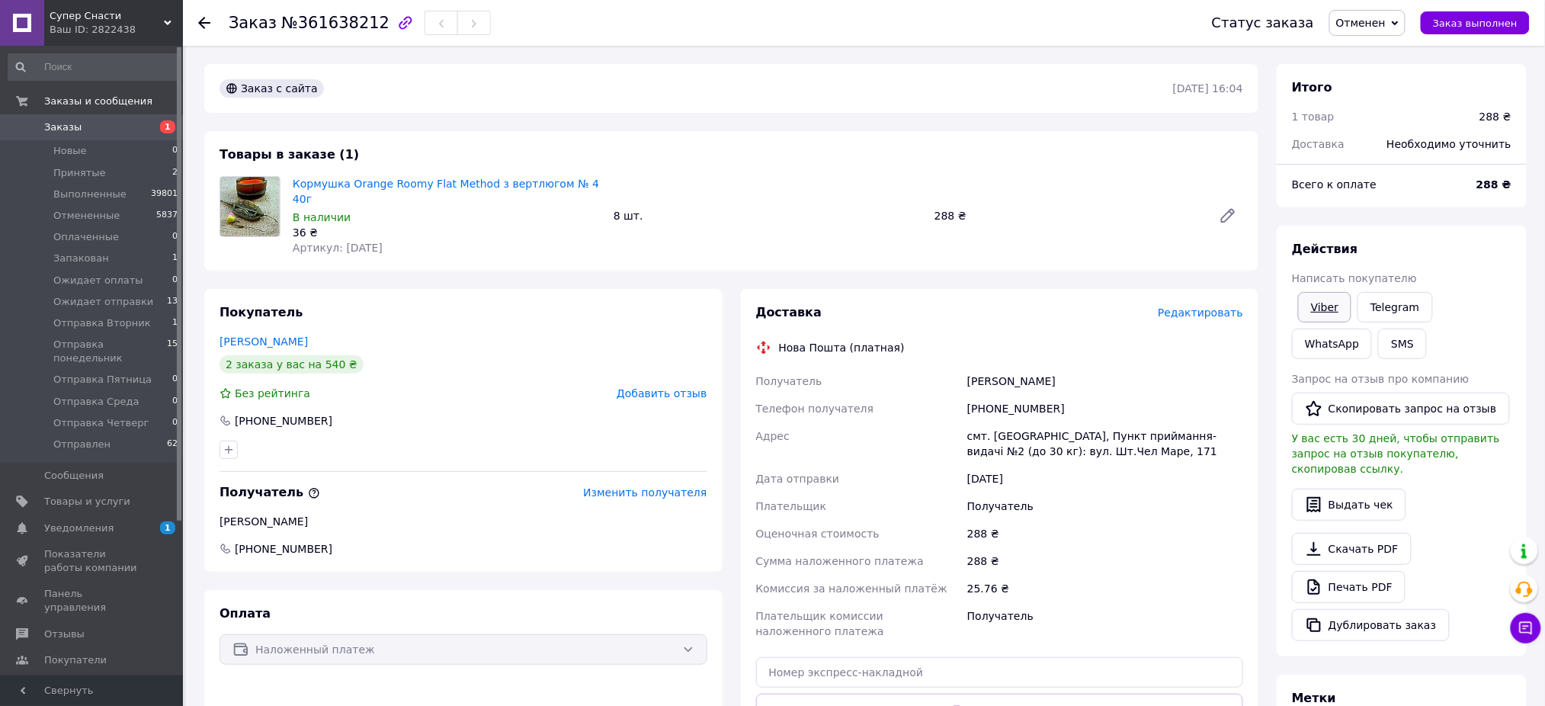
click at [1323, 300] on link "Viber" at bounding box center [1324, 307] width 53 height 30
click at [74, 130] on span "Заказы" at bounding box center [62, 127] width 37 height 14
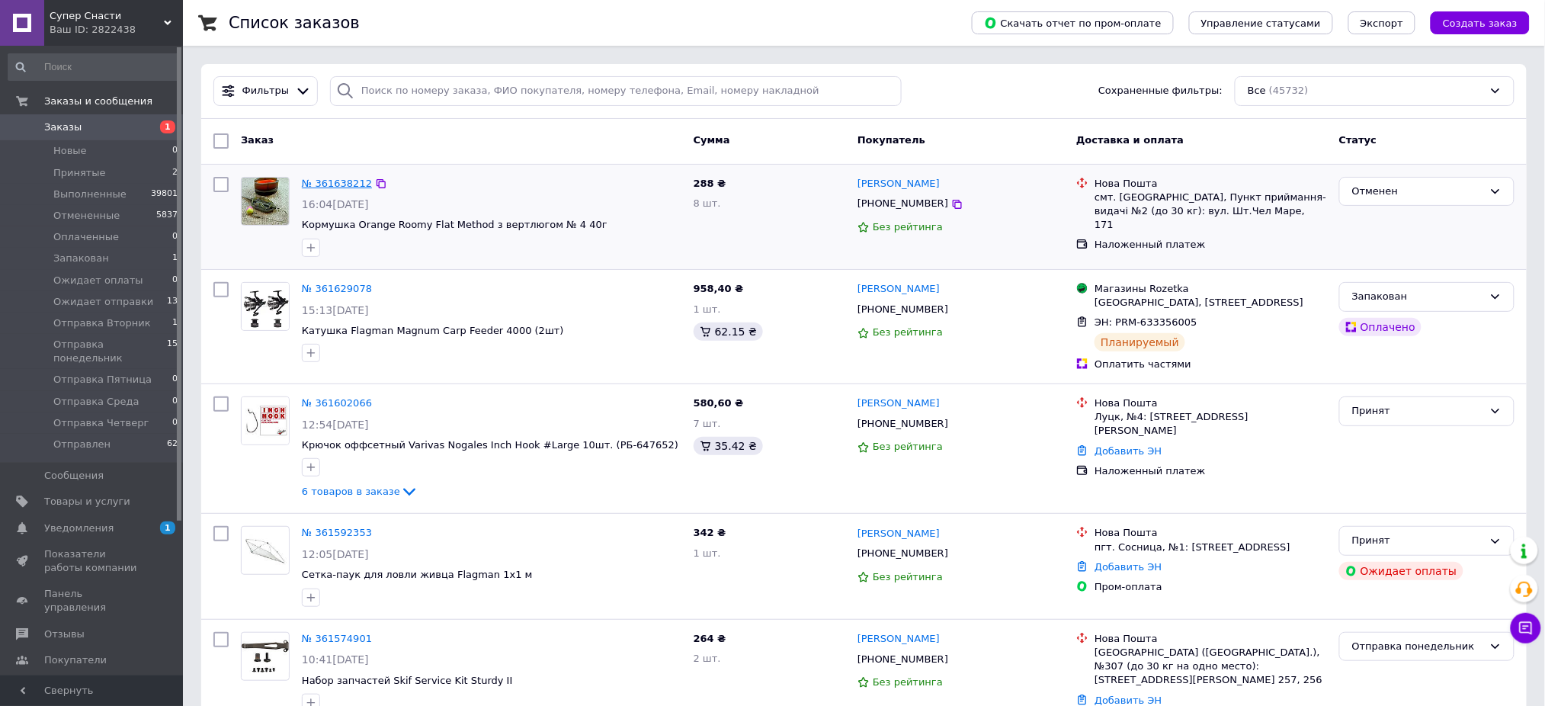
click at [333, 181] on link "№ 361638212" at bounding box center [337, 183] width 70 height 11
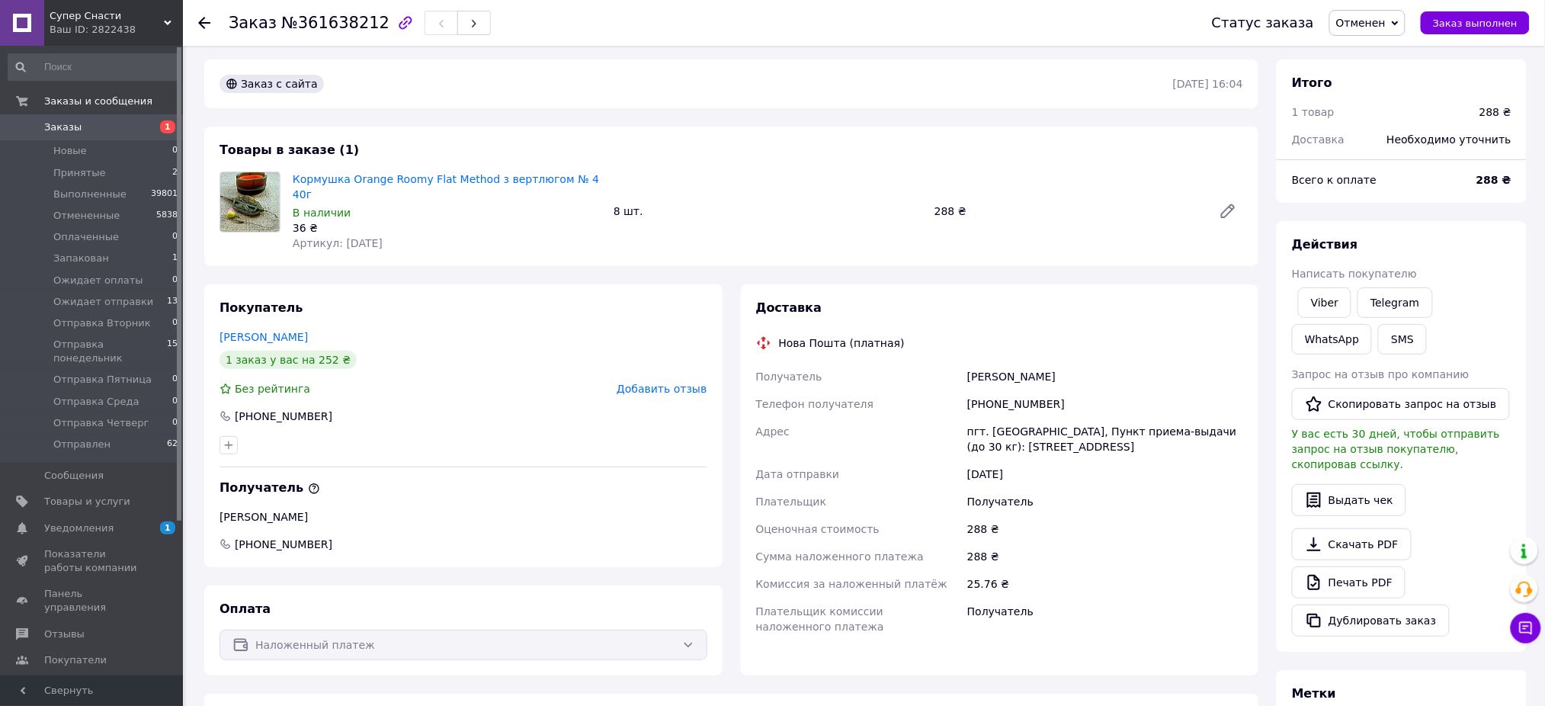
scroll to position [2, 0]
click at [273, 333] on link "Йлйуц Степан" at bounding box center [264, 339] width 88 height 12
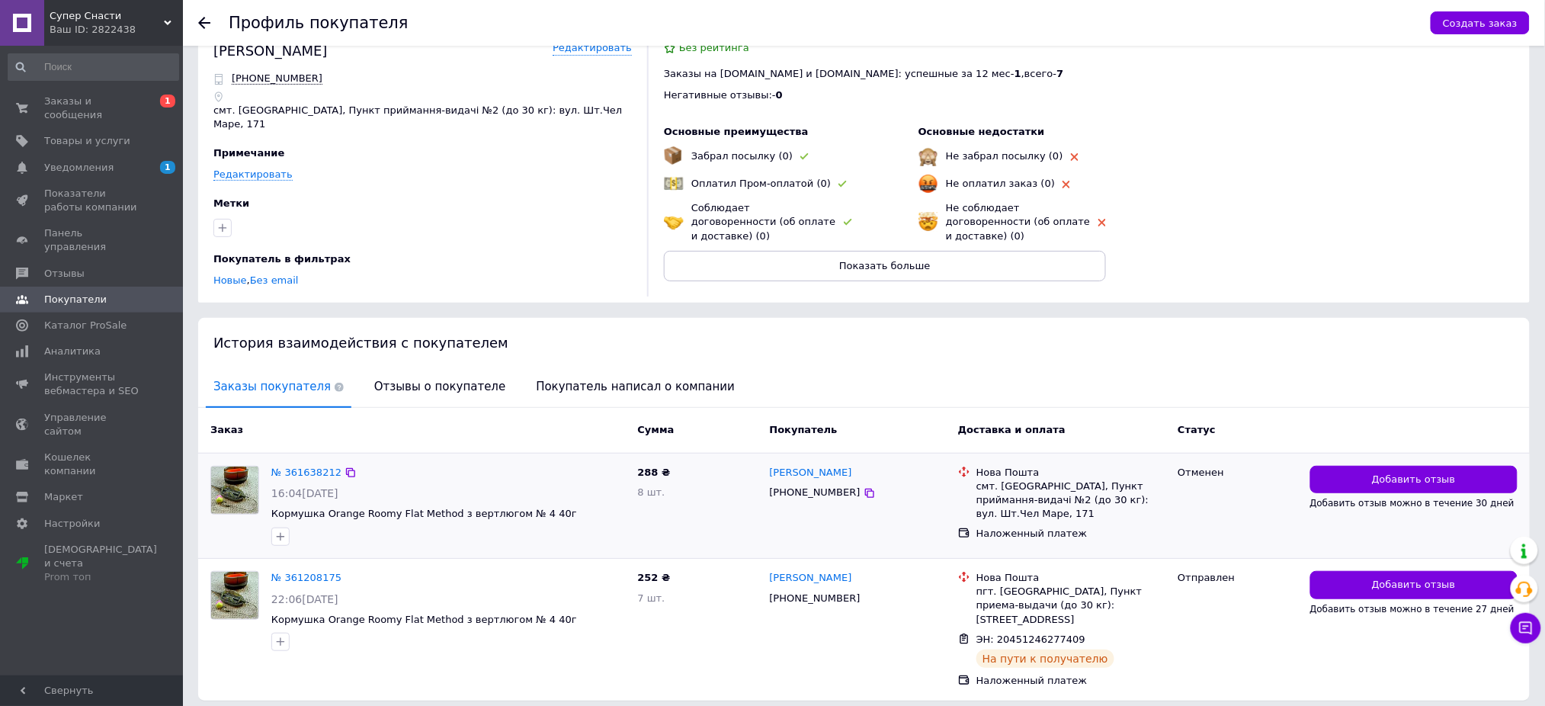
scroll to position [55, 0]
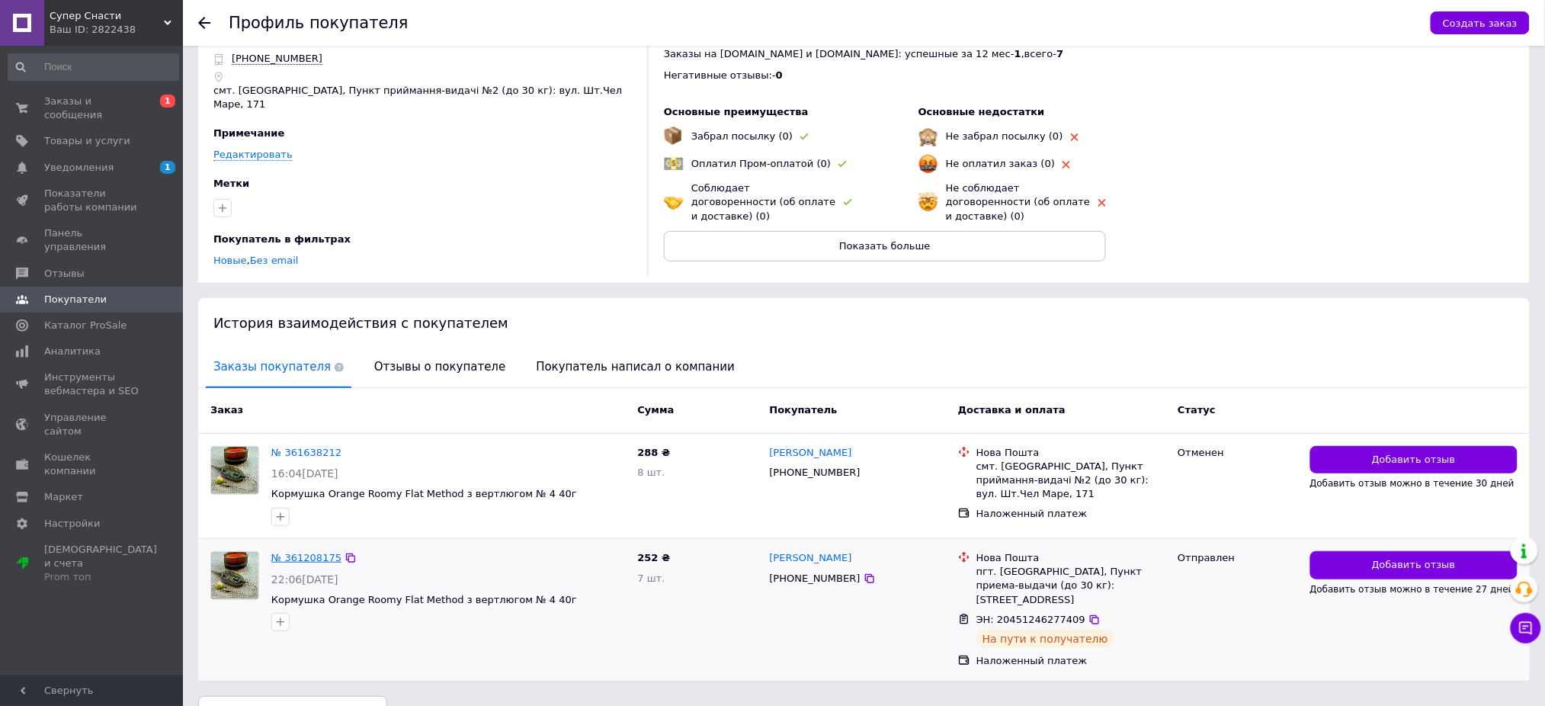
click at [302, 552] on link "№ 361208175" at bounding box center [306, 557] width 70 height 11
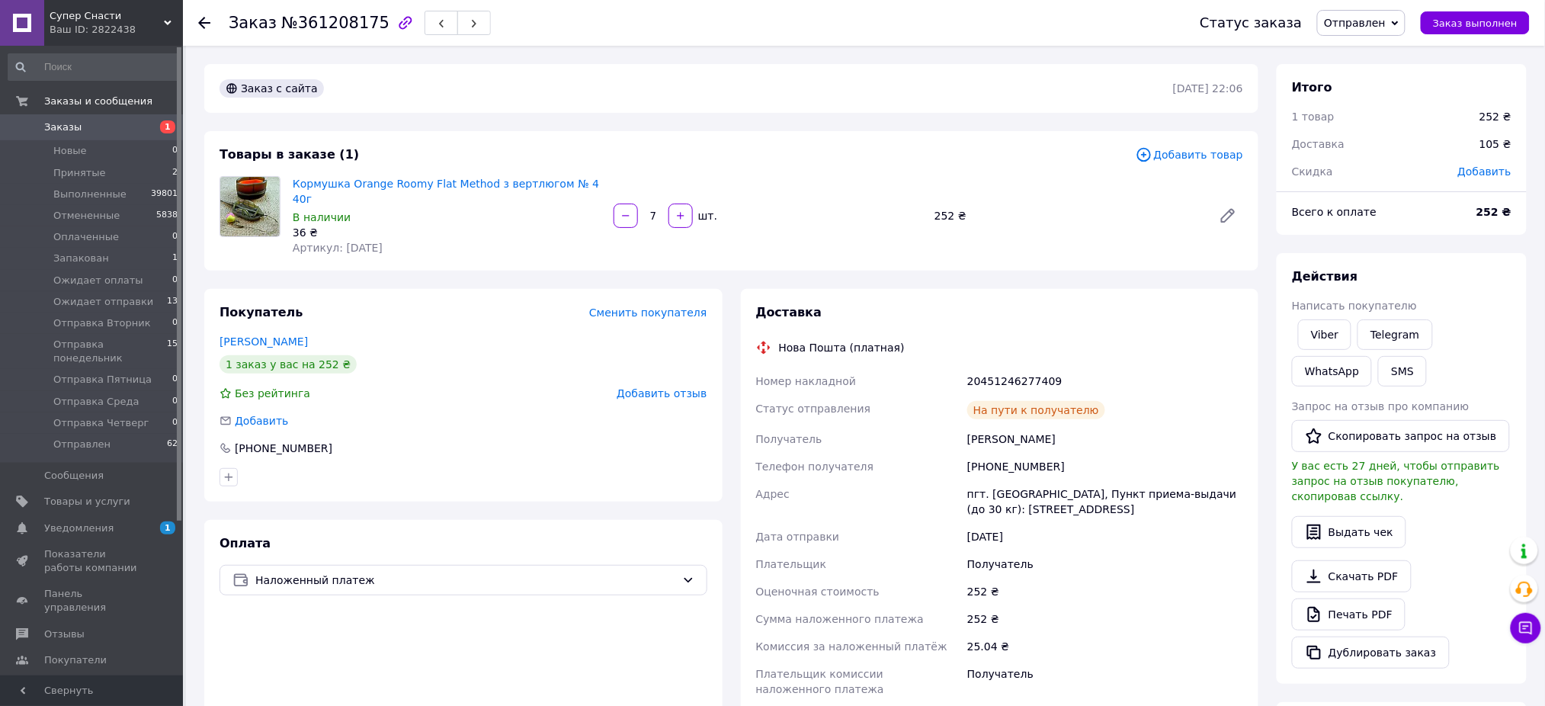
click at [1003, 367] on div "20451246277409" at bounding box center [1105, 380] width 282 height 27
copy div "20451246277409"
click at [72, 117] on link "Заказы 0" at bounding box center [93, 127] width 187 height 26
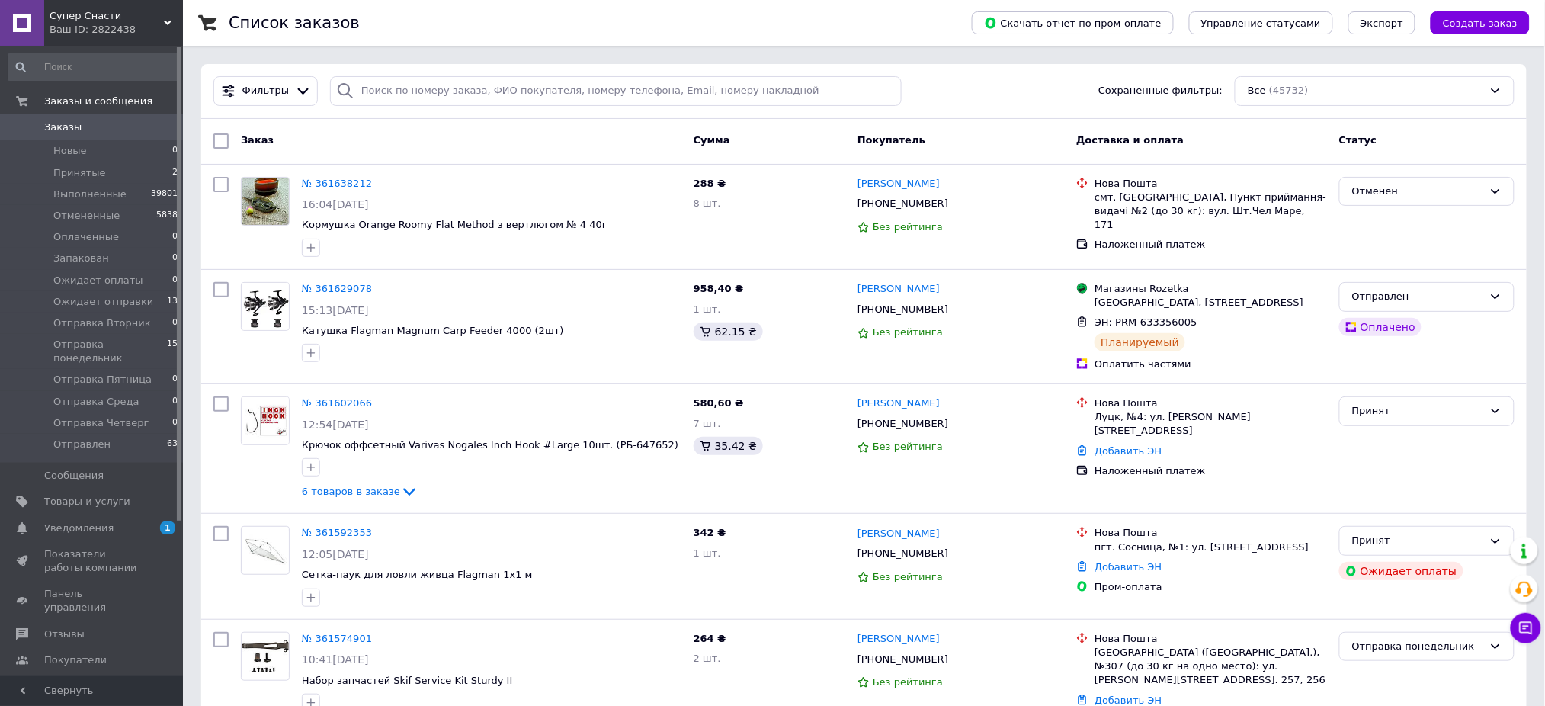
click at [66, 123] on span "Заказы" at bounding box center [62, 127] width 37 height 14
click at [62, 124] on span "Заказы" at bounding box center [62, 127] width 37 height 14
click at [67, 127] on span "Заказы" at bounding box center [62, 127] width 37 height 14
click at [69, 438] on span "Отправлен" at bounding box center [81, 445] width 57 height 14
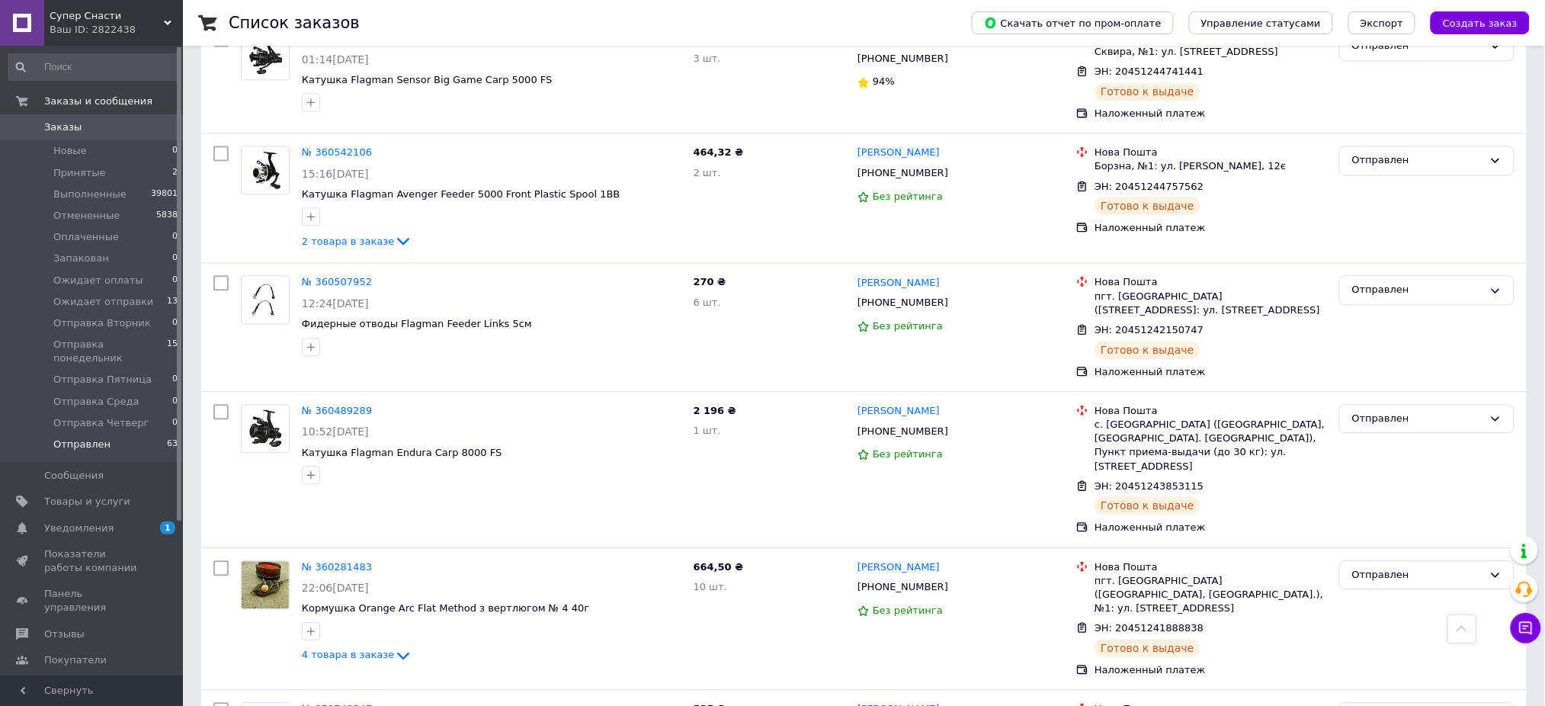
scroll to position [7536, 0]
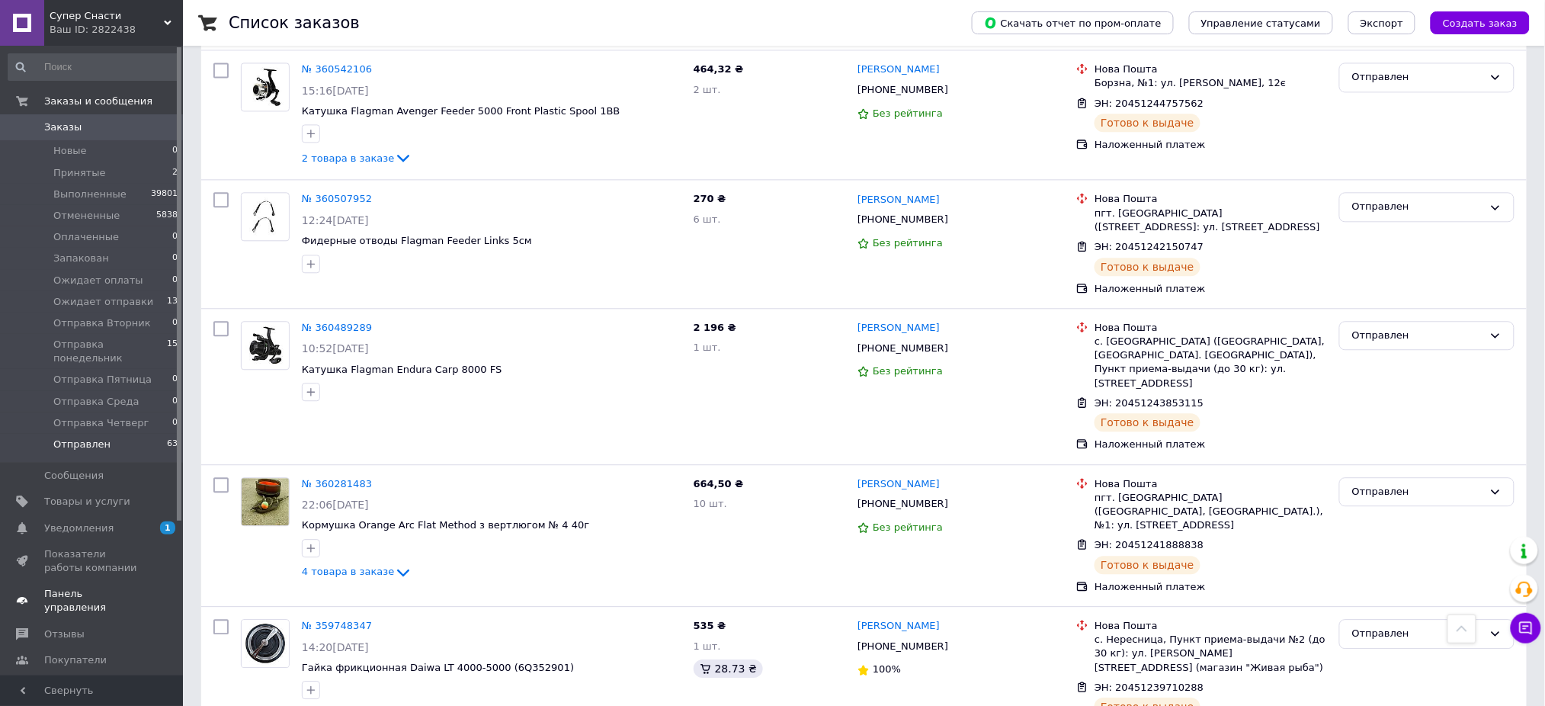
click at [106, 587] on span "Панель управления" at bounding box center [92, 600] width 97 height 27
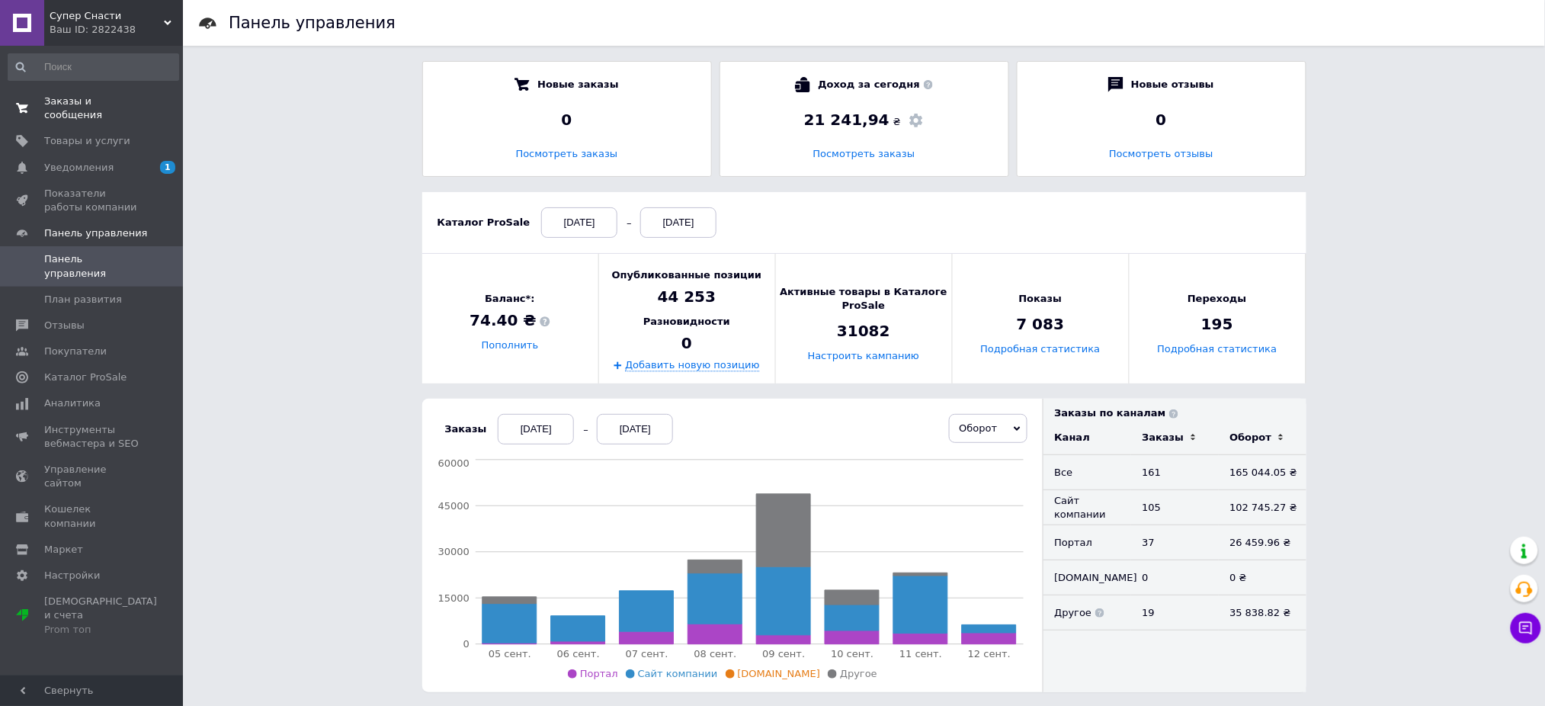
click at [64, 104] on span "Заказы и сообщения" at bounding box center [92, 108] width 97 height 27
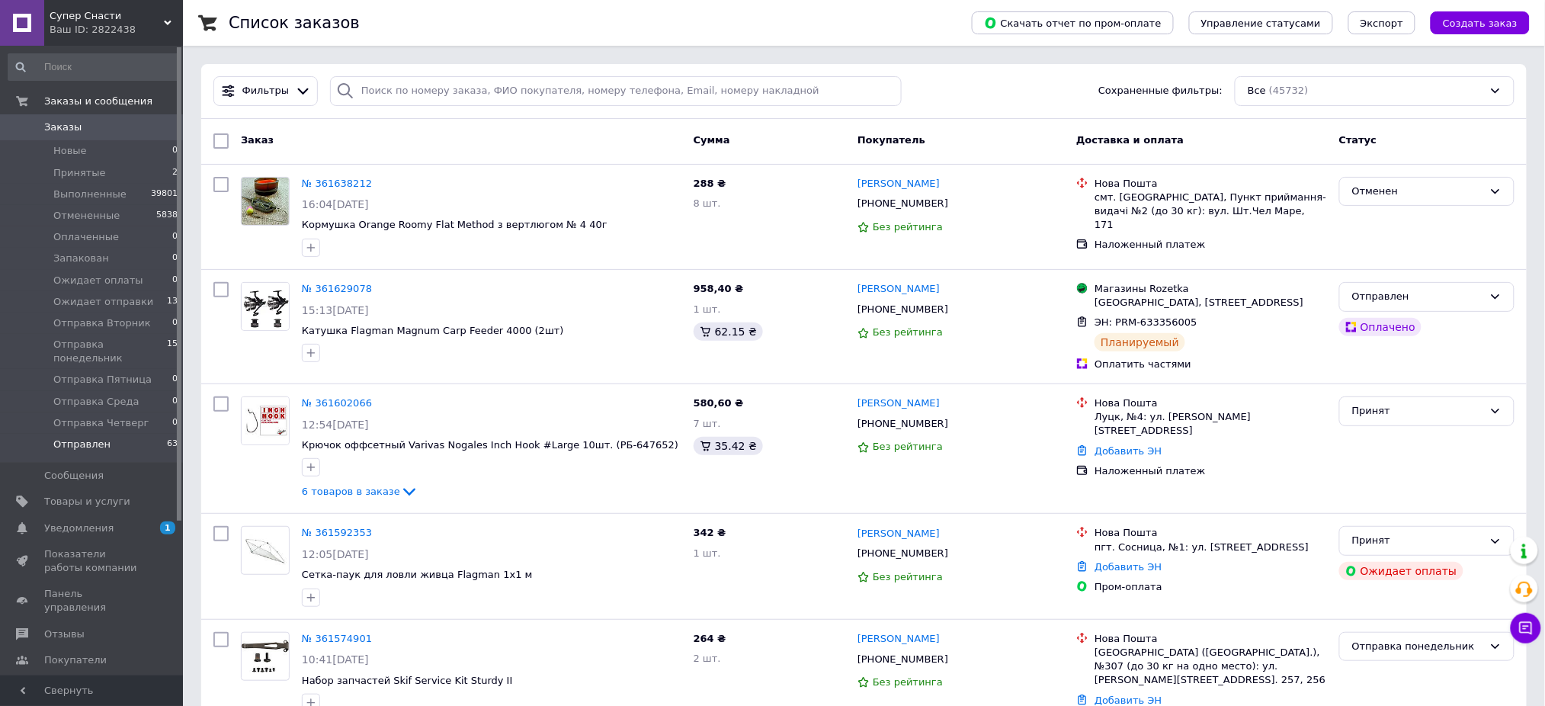
click at [63, 438] on span "Отправлен" at bounding box center [81, 445] width 57 height 14
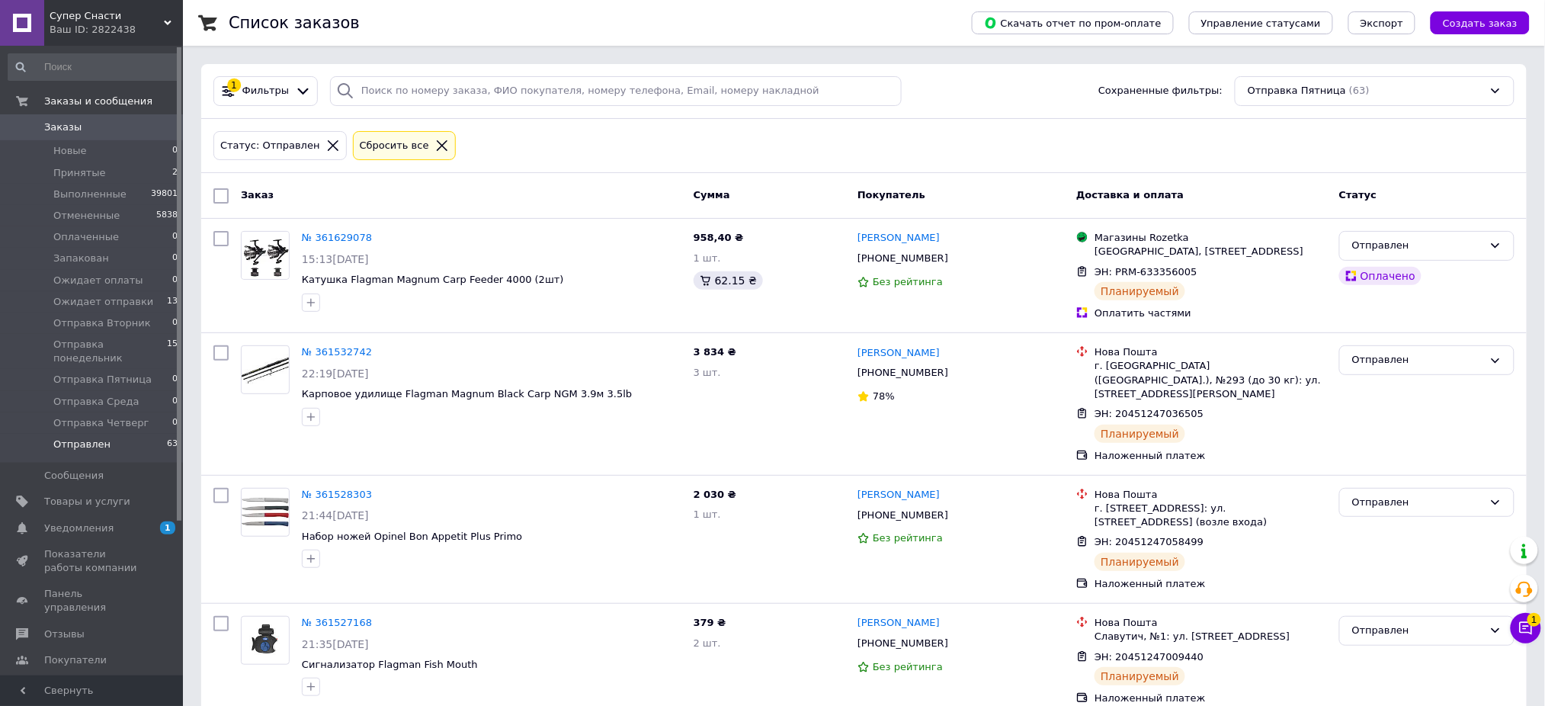
click at [75, 123] on span "Заказы" at bounding box center [62, 127] width 37 height 14
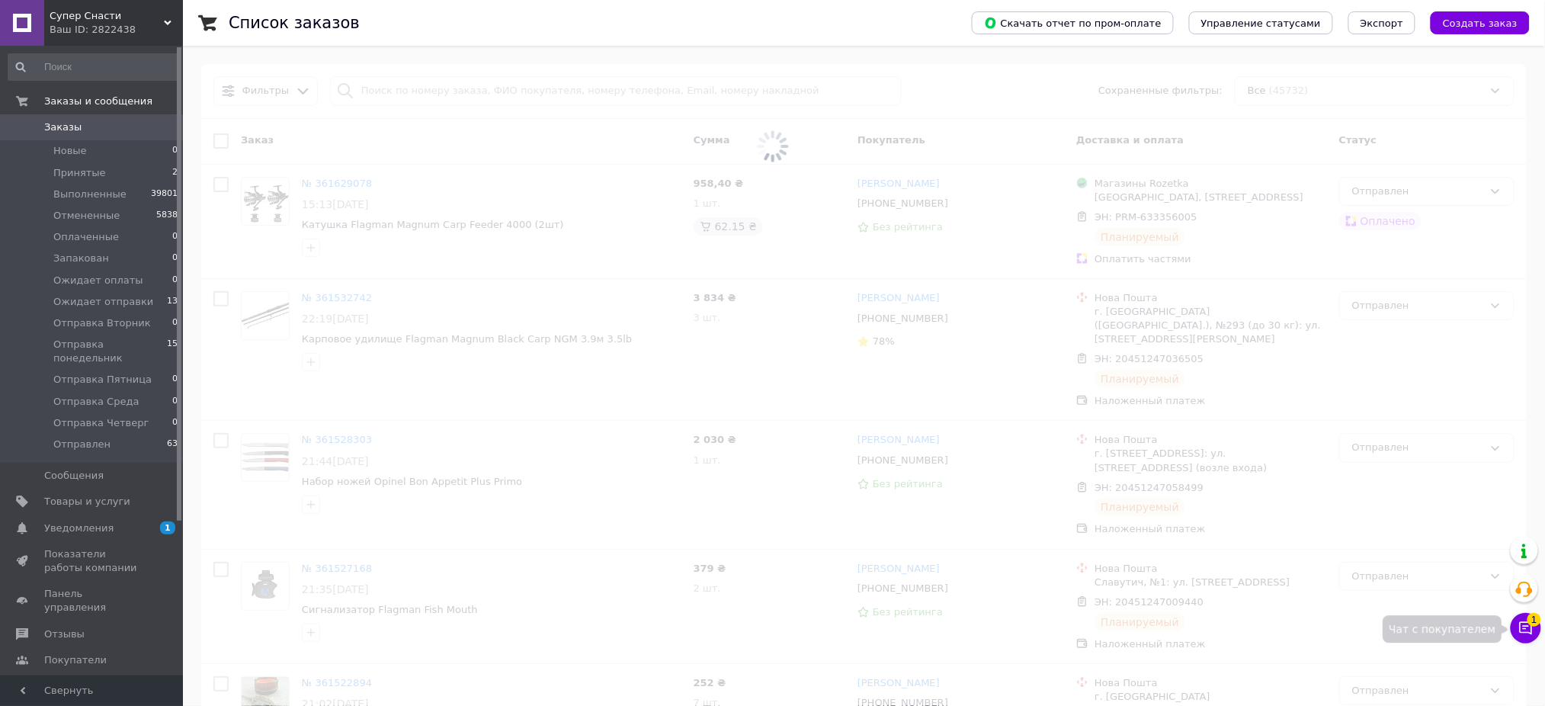
click at [1522, 630] on icon at bounding box center [1526, 628] width 15 height 15
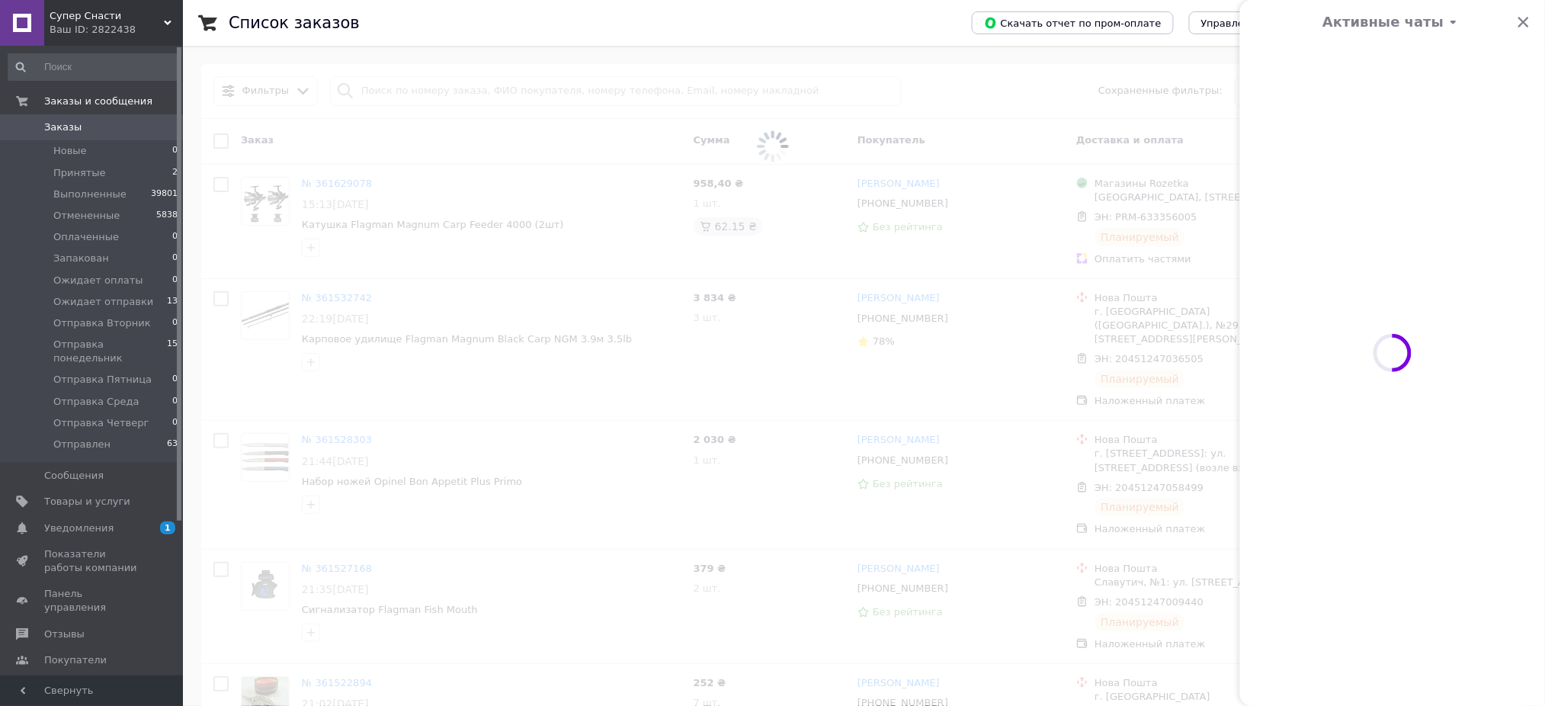
click at [1522, 630] on div "Активные чаты Чат с покупателем 1" at bounding box center [1526, 628] width 30 height 30
